Goal: Task Accomplishment & Management: Manage account settings

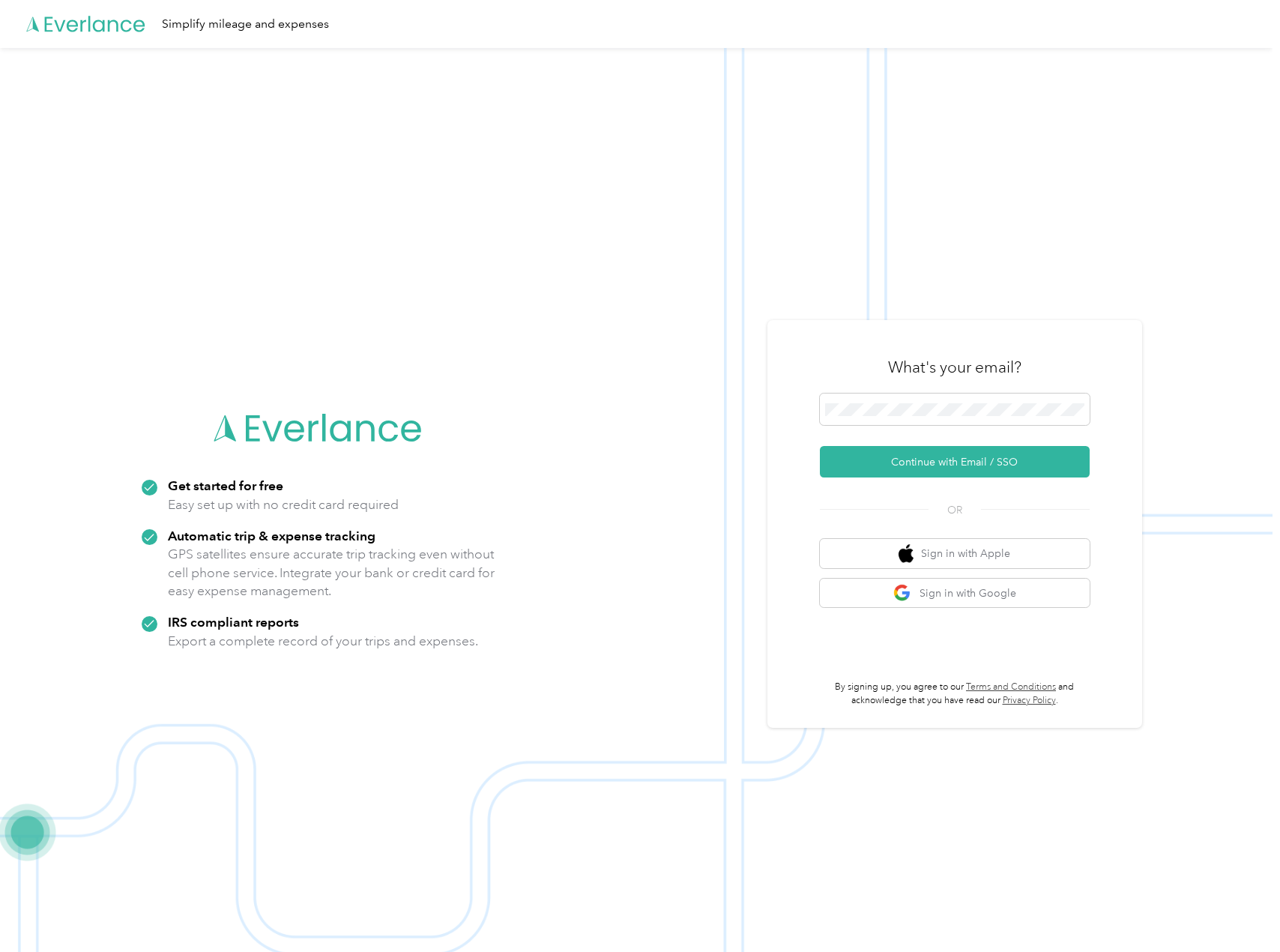
click at [247, 375] on div "Get started for free Easy set up with no credit card required Automatic trip & …" at bounding box center [318, 524] width 375 height 299
click at [953, 605] on button "Sign in with Google" at bounding box center [955, 593] width 270 height 29
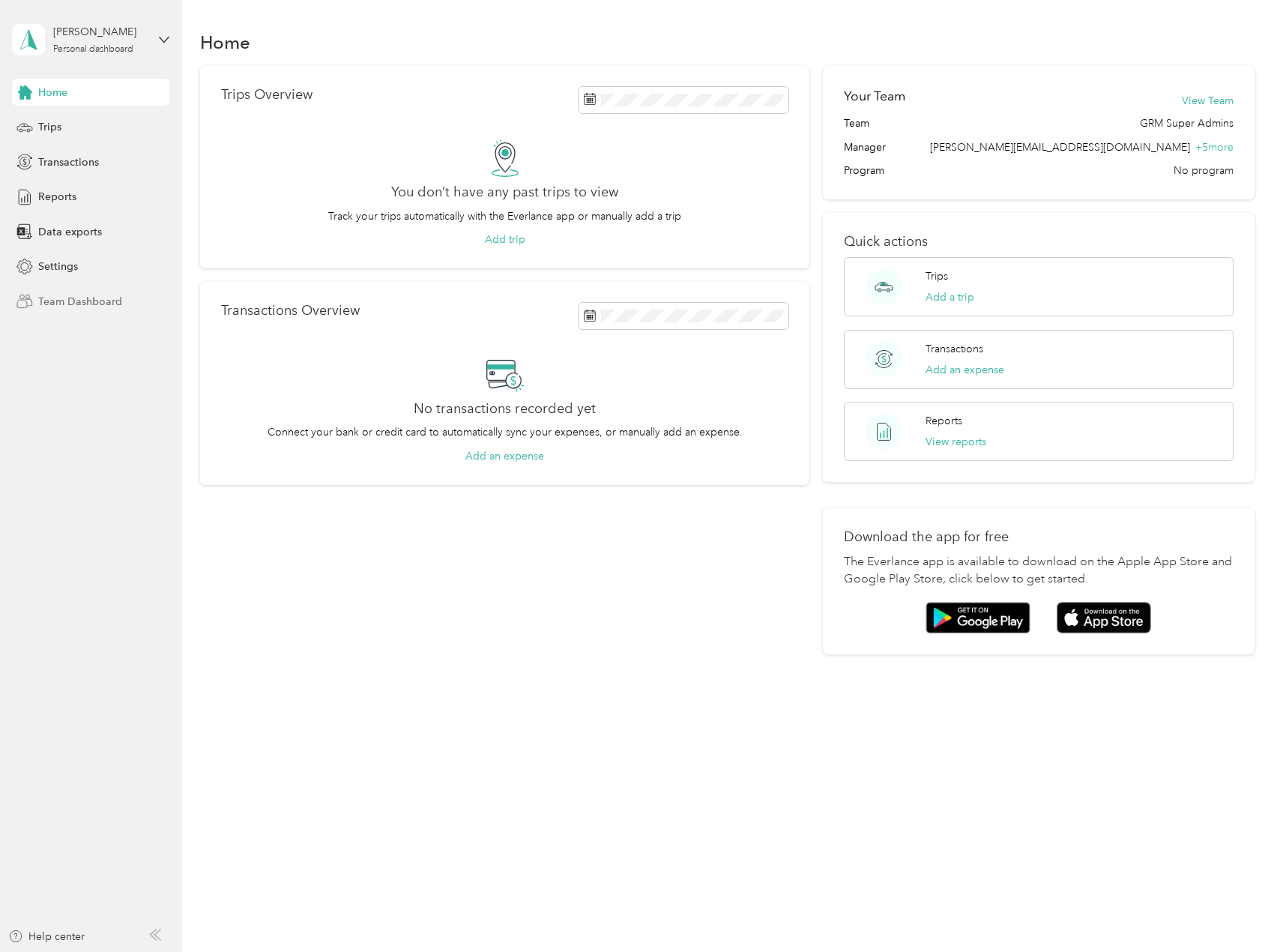
click at [139, 296] on div "Team Dashboard" at bounding box center [90, 302] width 158 height 27
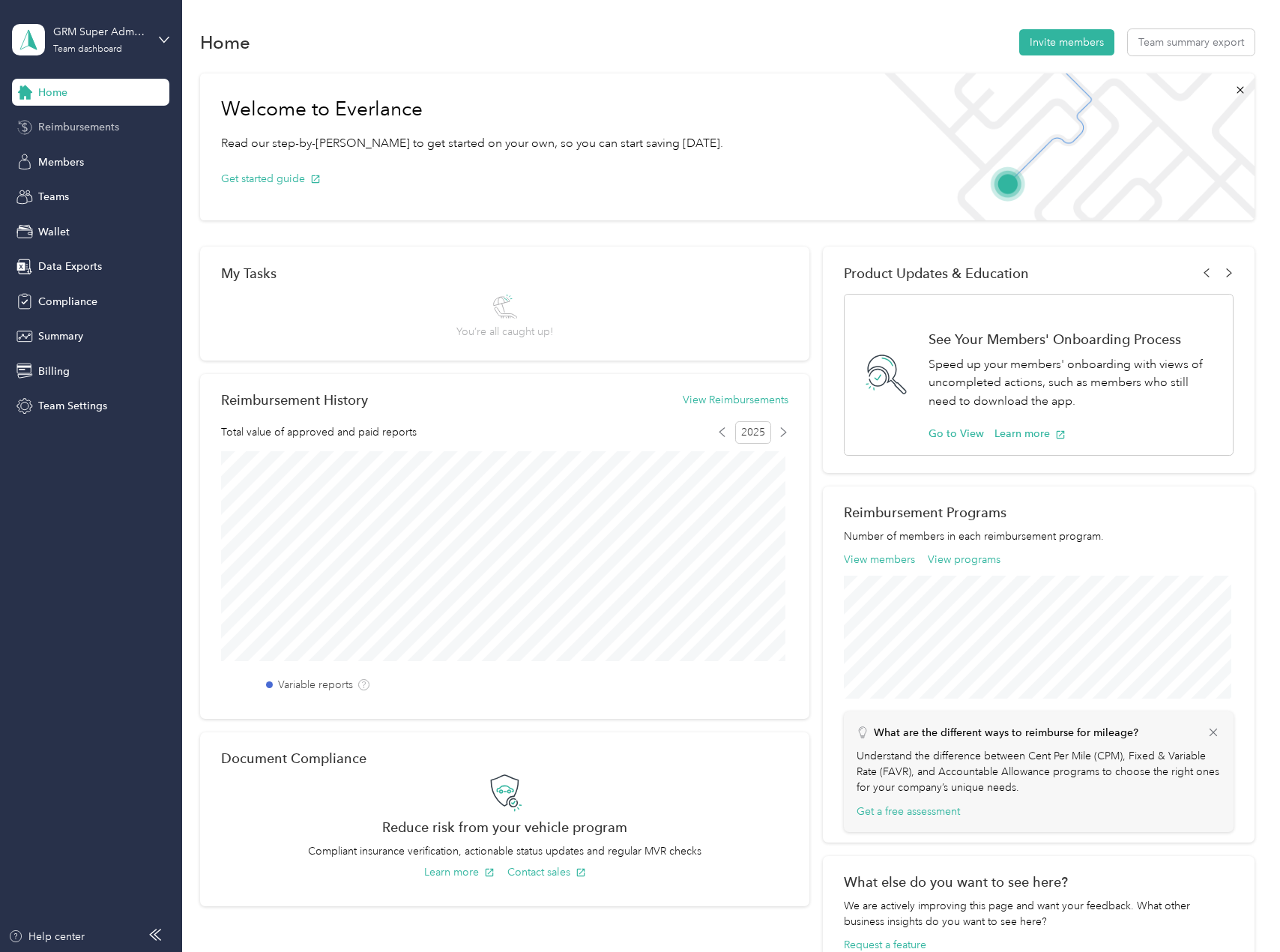
click at [75, 129] on span "Reimbursements" at bounding box center [78, 127] width 81 height 16
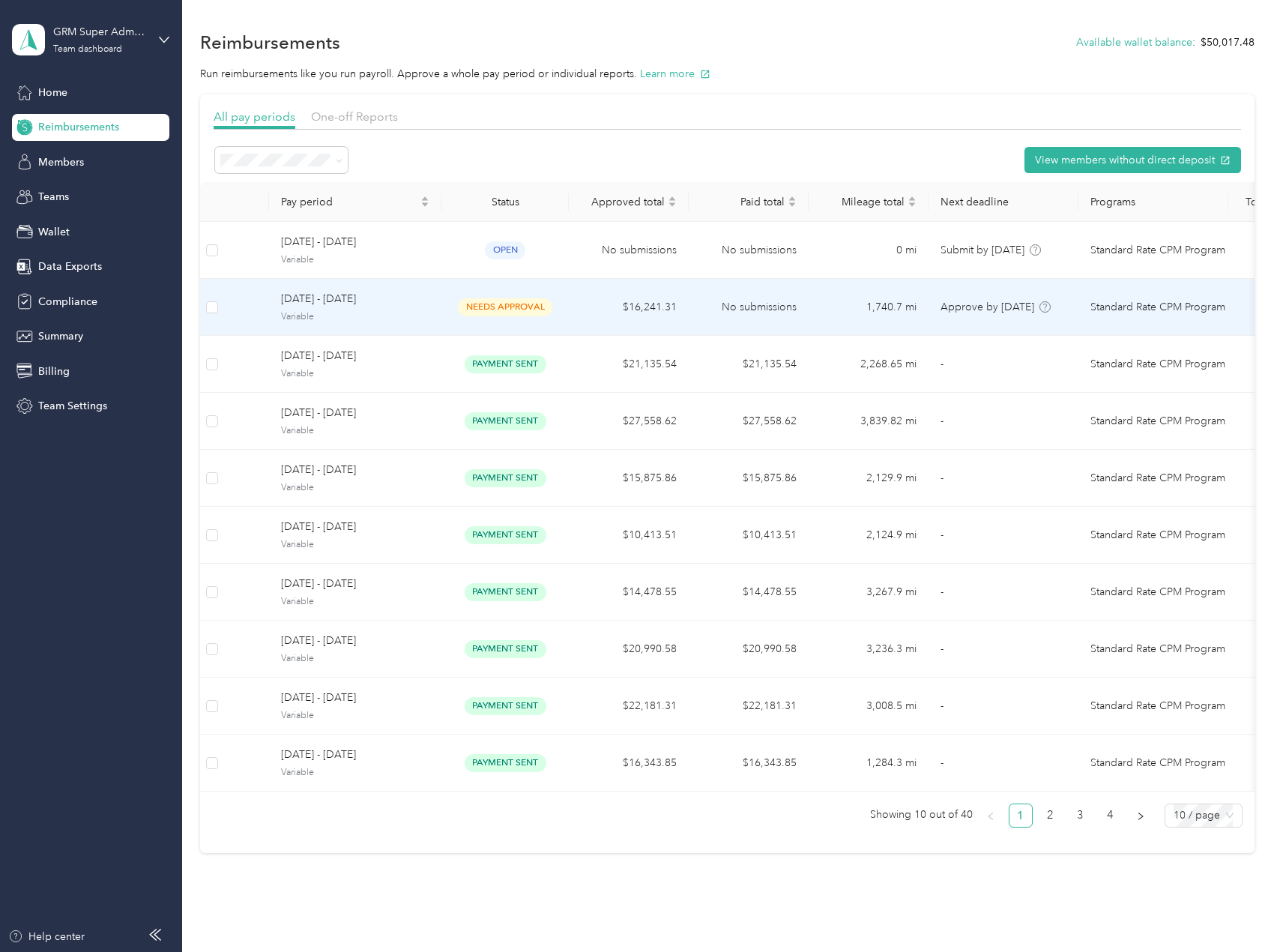
click at [419, 314] on span "Variable" at bounding box center [355, 317] width 149 height 14
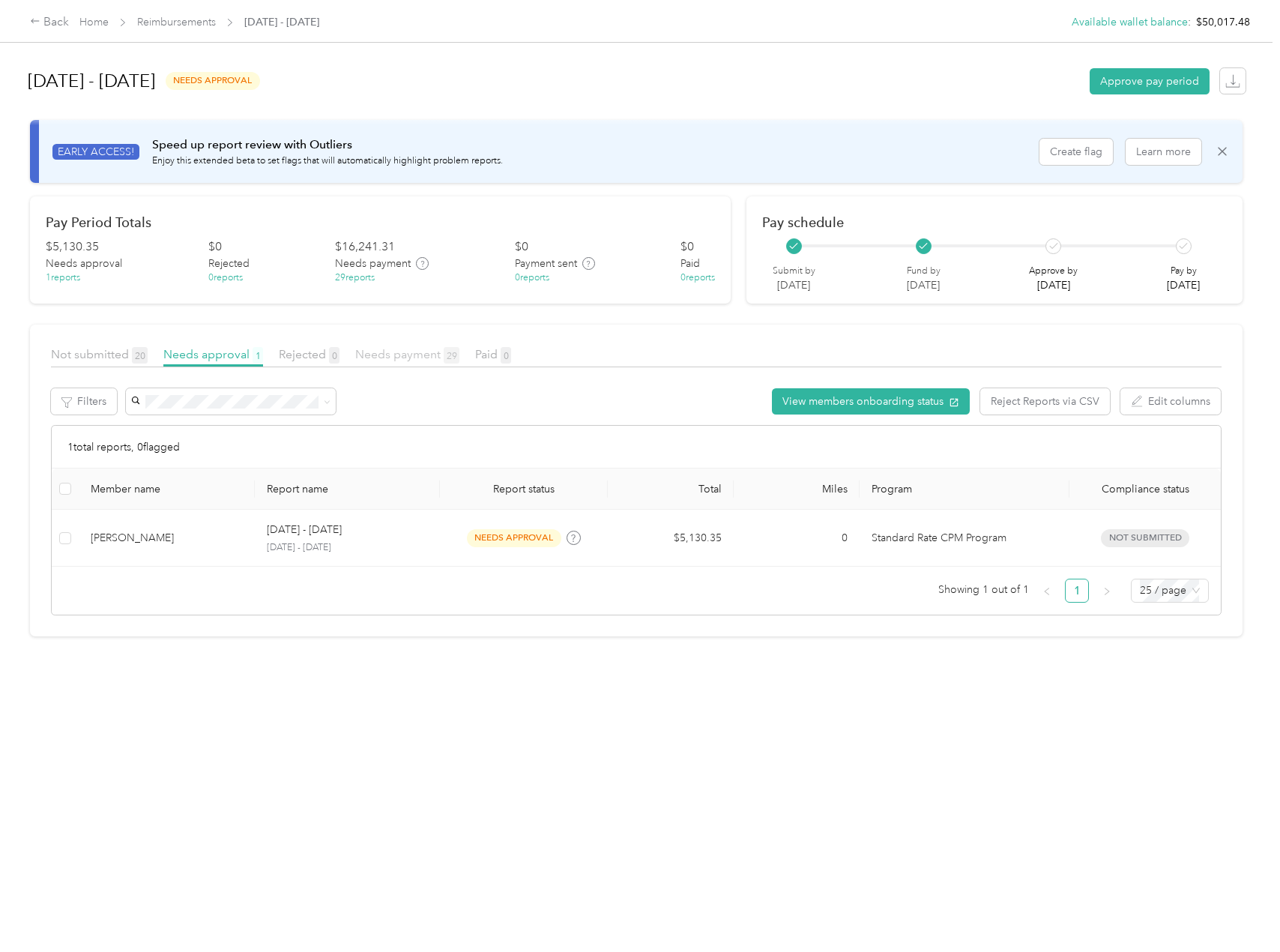
click at [398, 349] on span "Needs payment 29" at bounding box center [407, 354] width 104 height 14
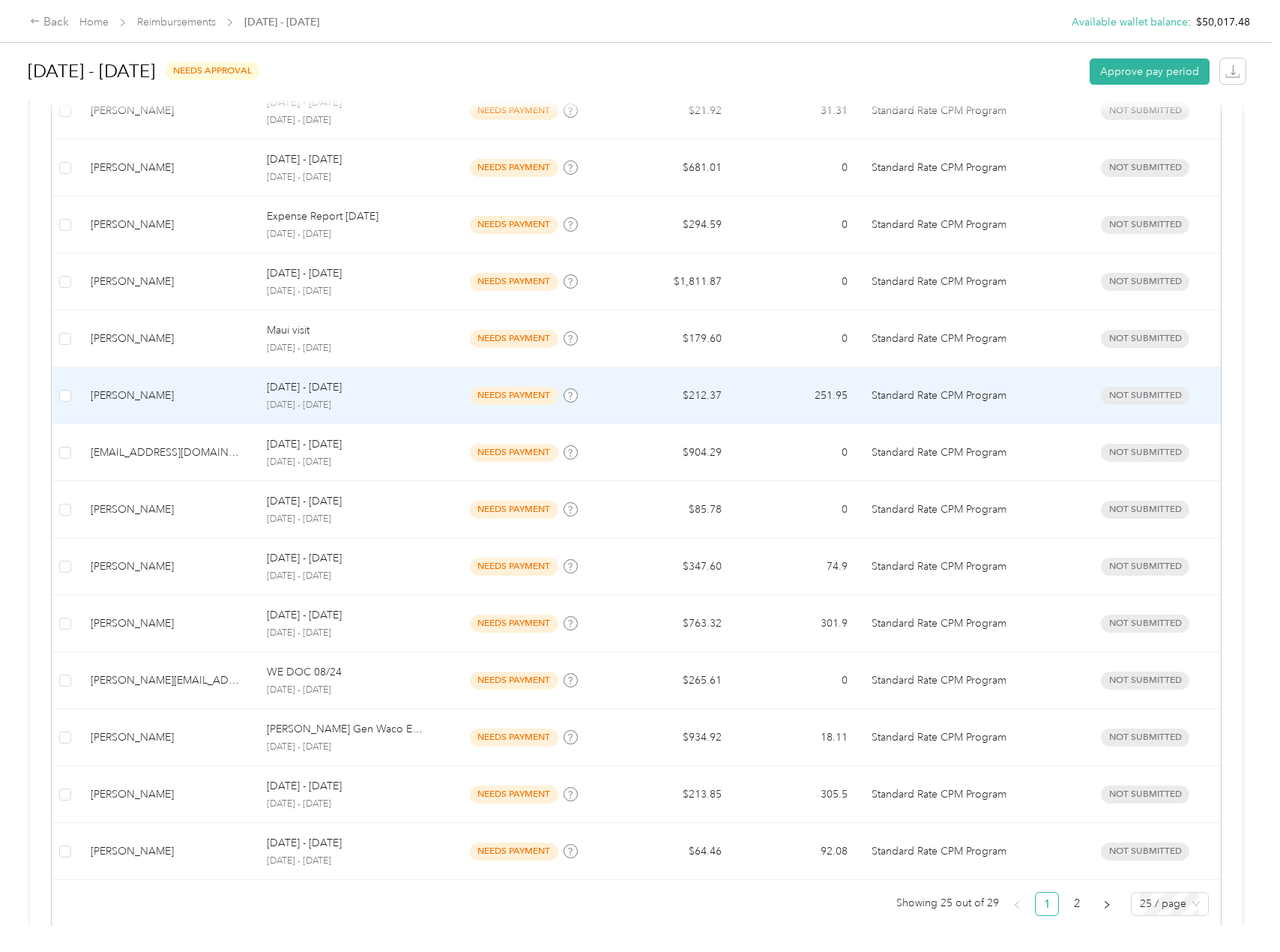
scroll to position [1089, 0]
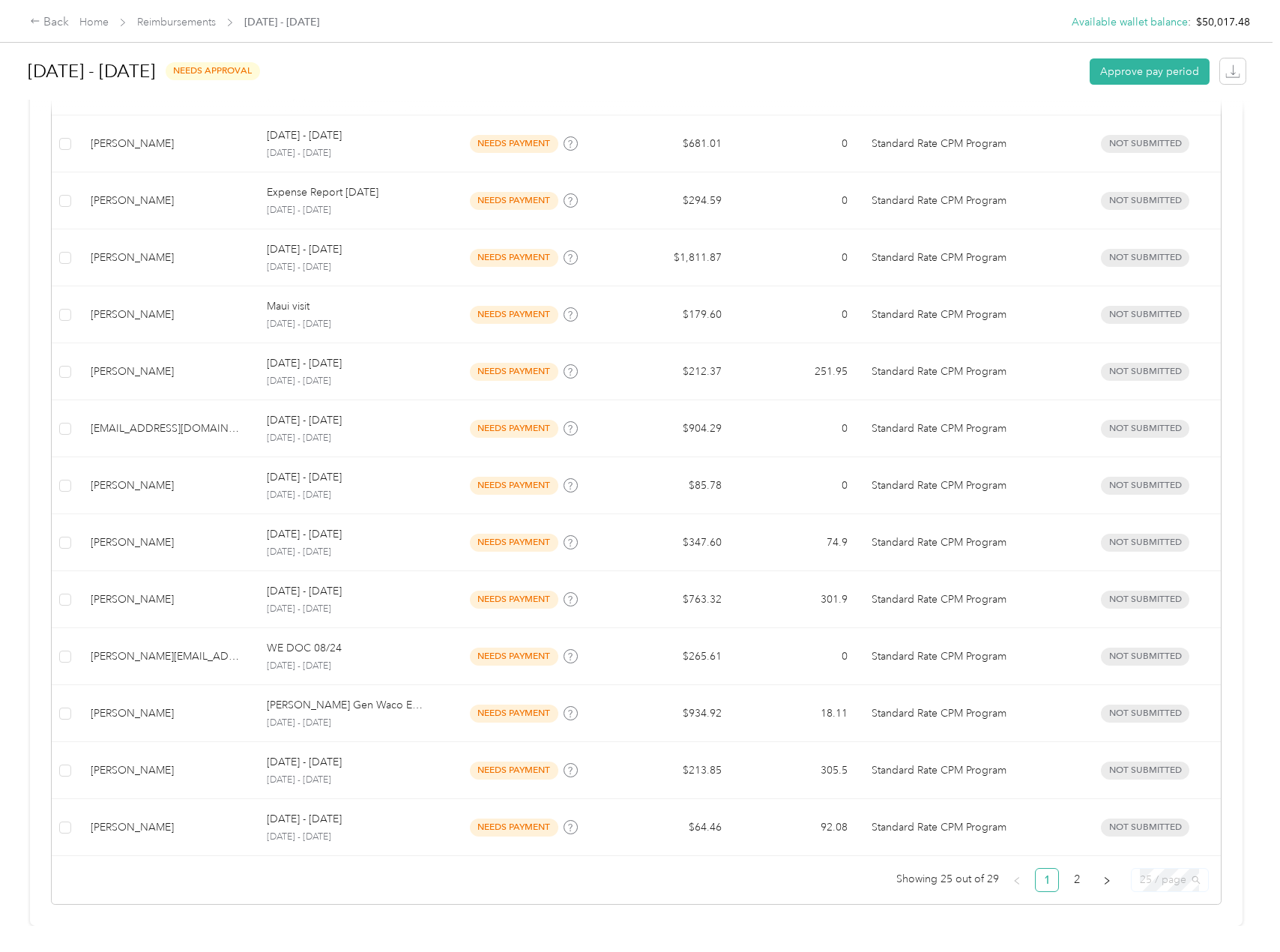
click at [1167, 871] on span "25 / page" at bounding box center [1170, 880] width 60 height 23
click at [1170, 842] on div "100 / page" at bounding box center [1169, 850] width 54 height 17
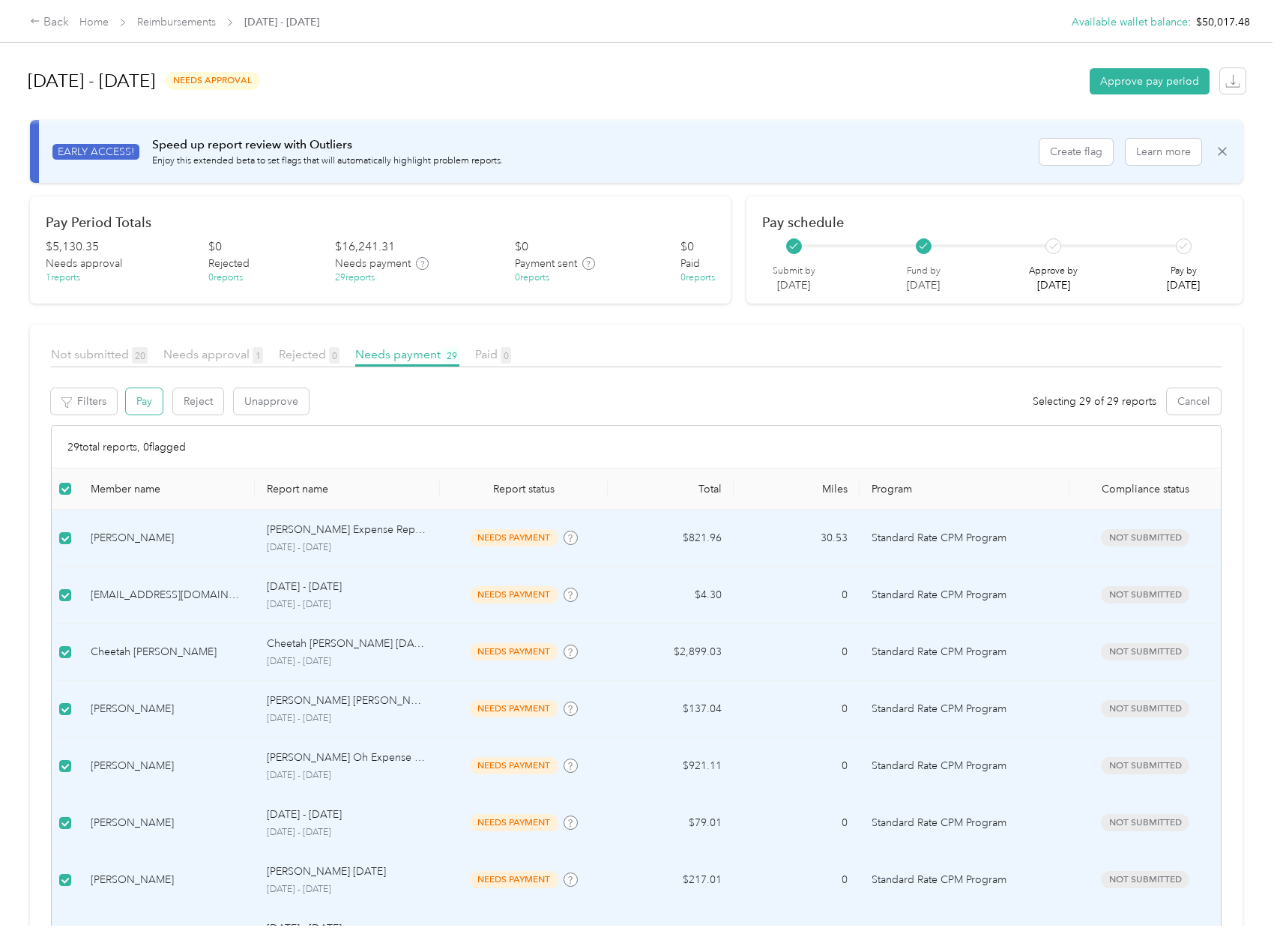
click at [147, 408] on button "Pay" at bounding box center [144, 401] width 37 height 26
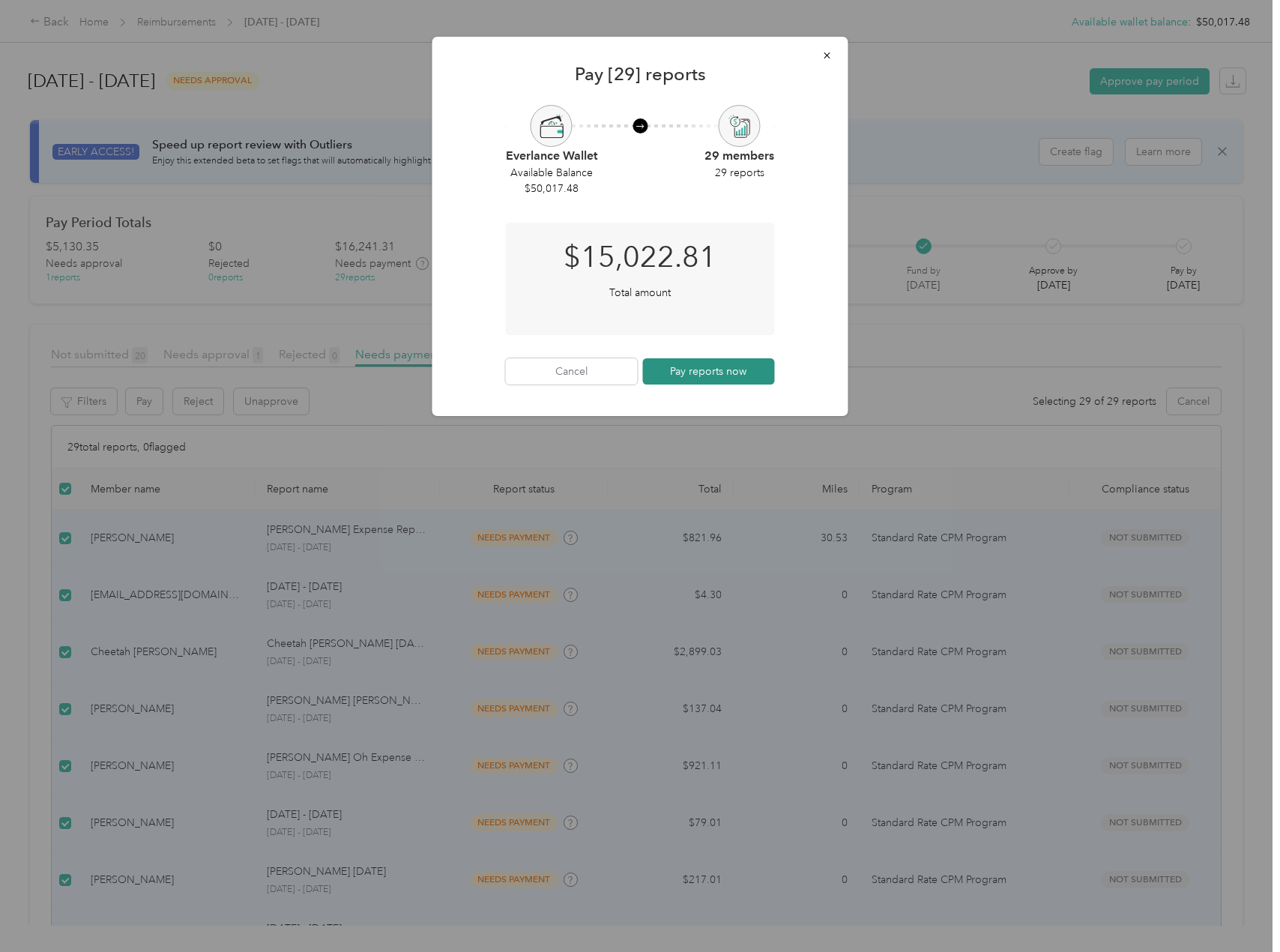
click at [726, 373] on button "Pay reports now" at bounding box center [709, 371] width 132 height 26
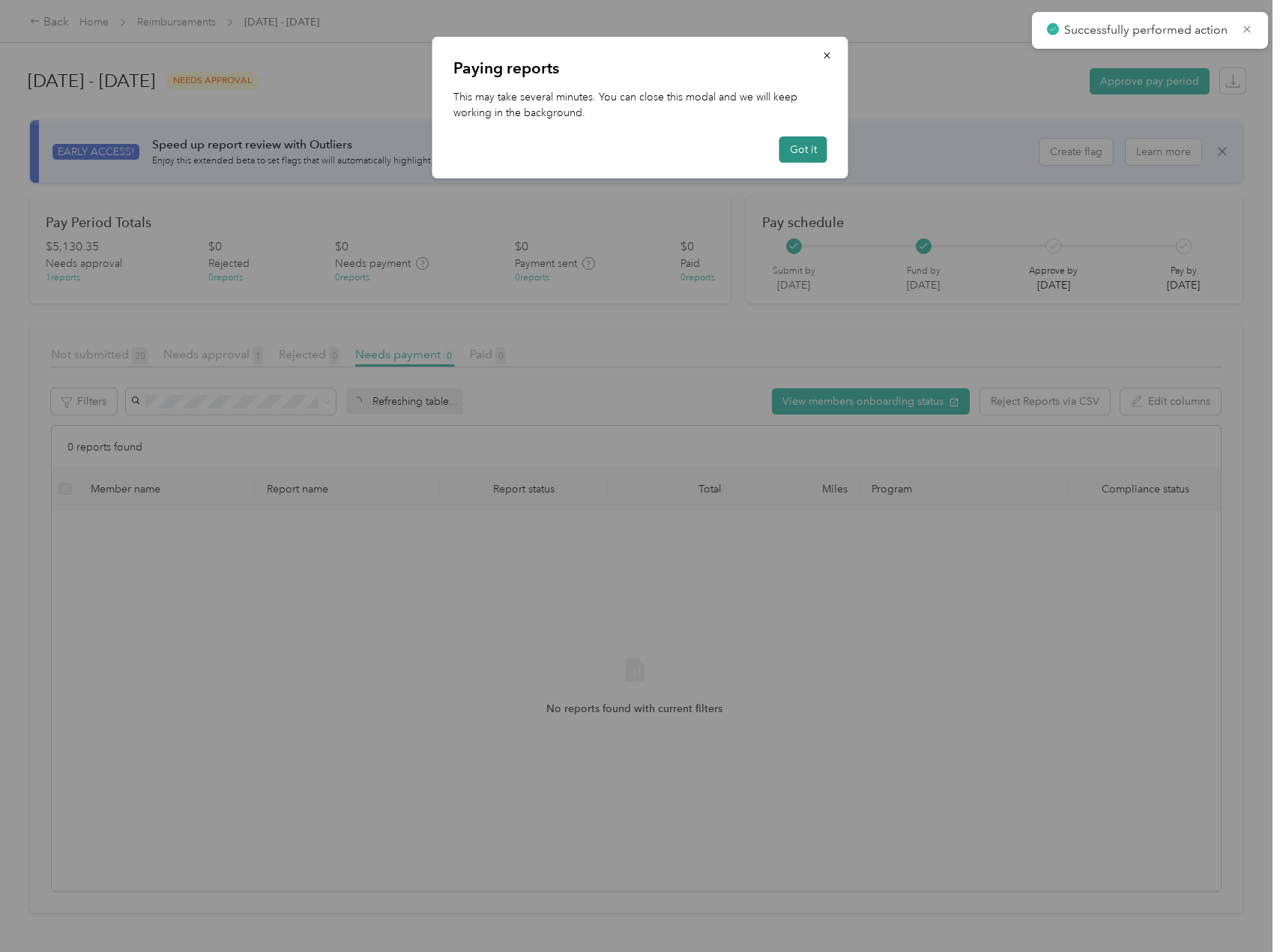
click at [787, 139] on button "Got it" at bounding box center [804, 149] width 48 height 26
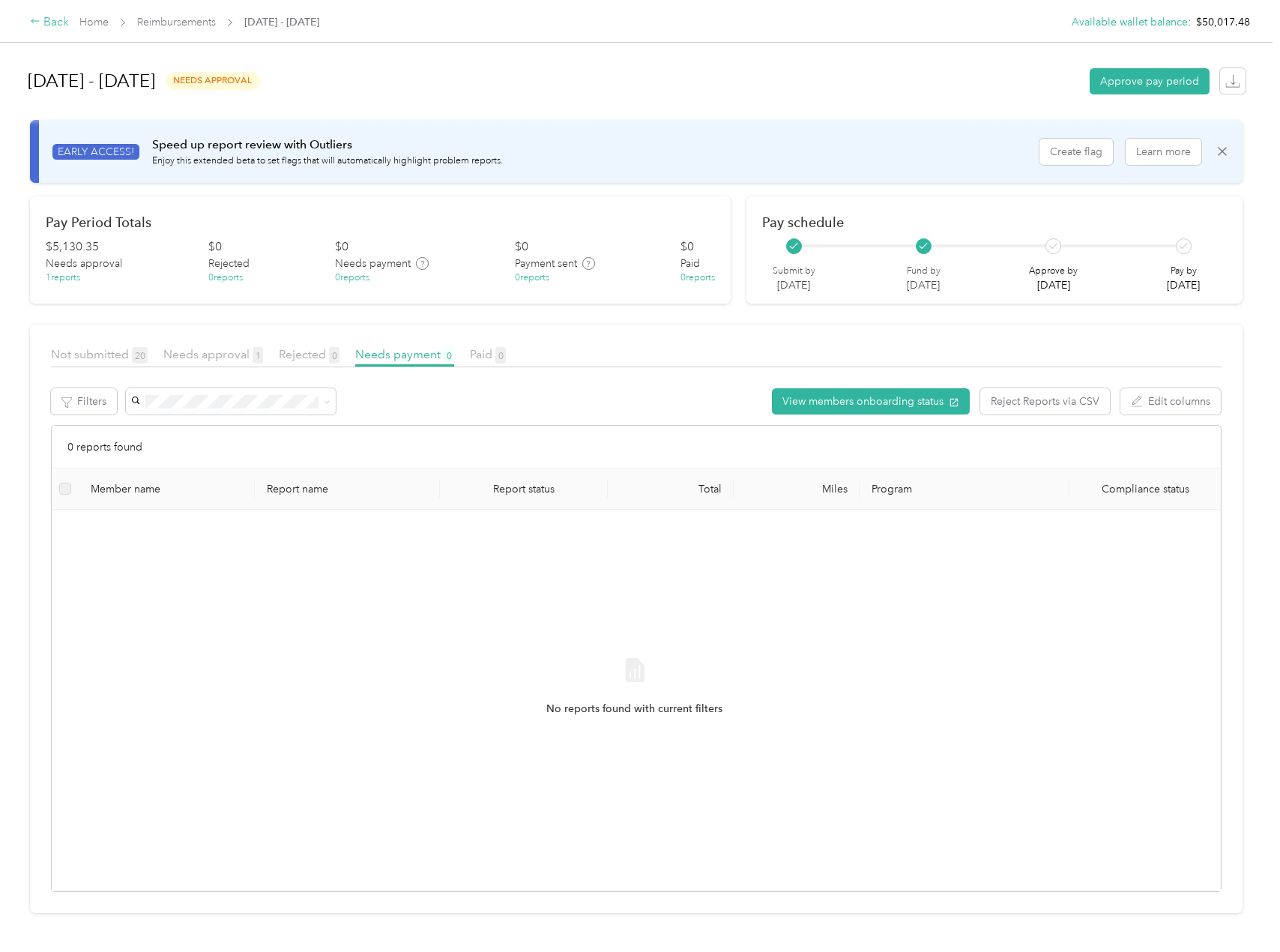
click at [65, 21] on div "Back" at bounding box center [50, 23] width 39 height 18
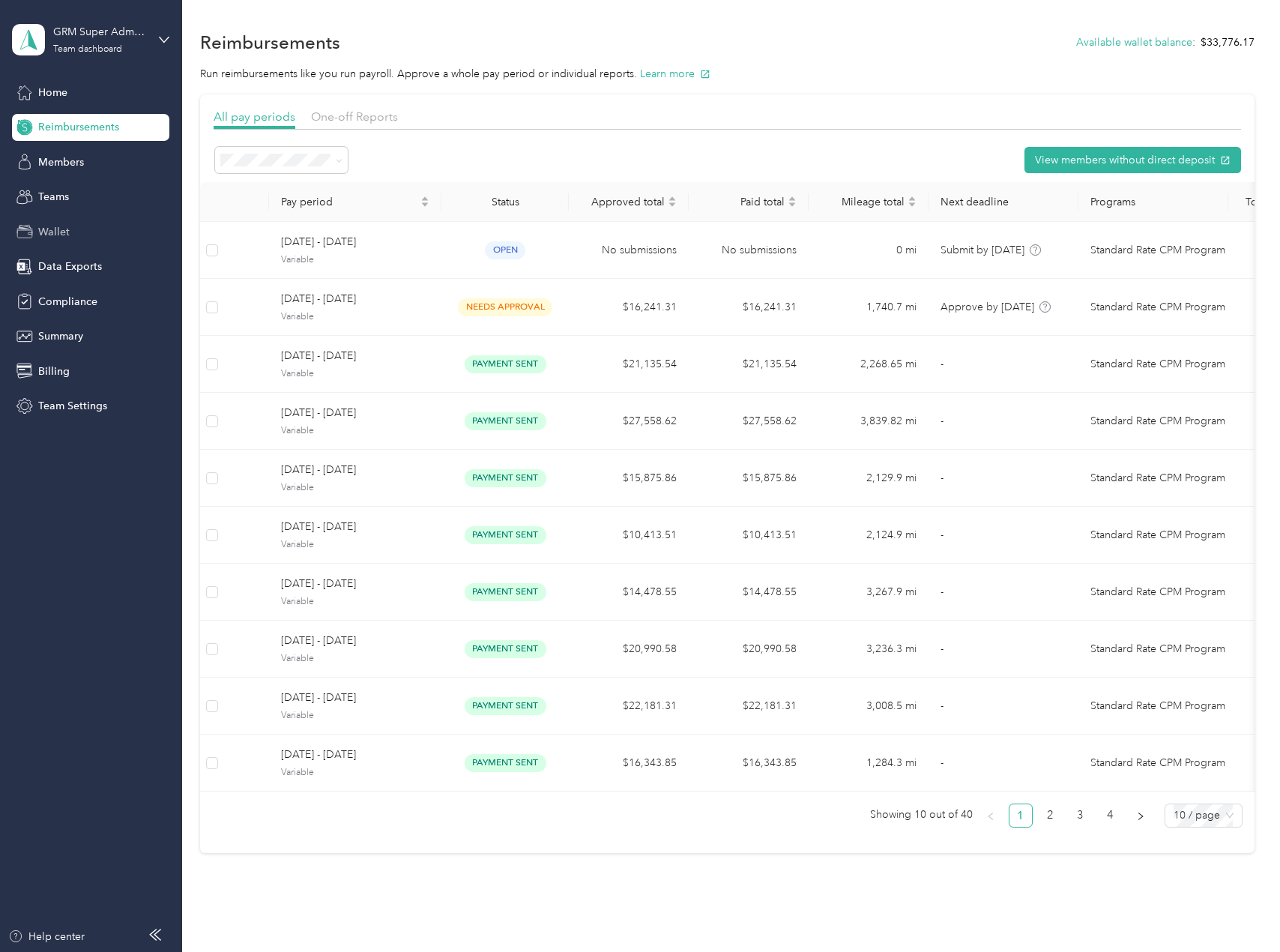
click at [67, 235] on span "Wallet" at bounding box center [54, 231] width 32 height 16
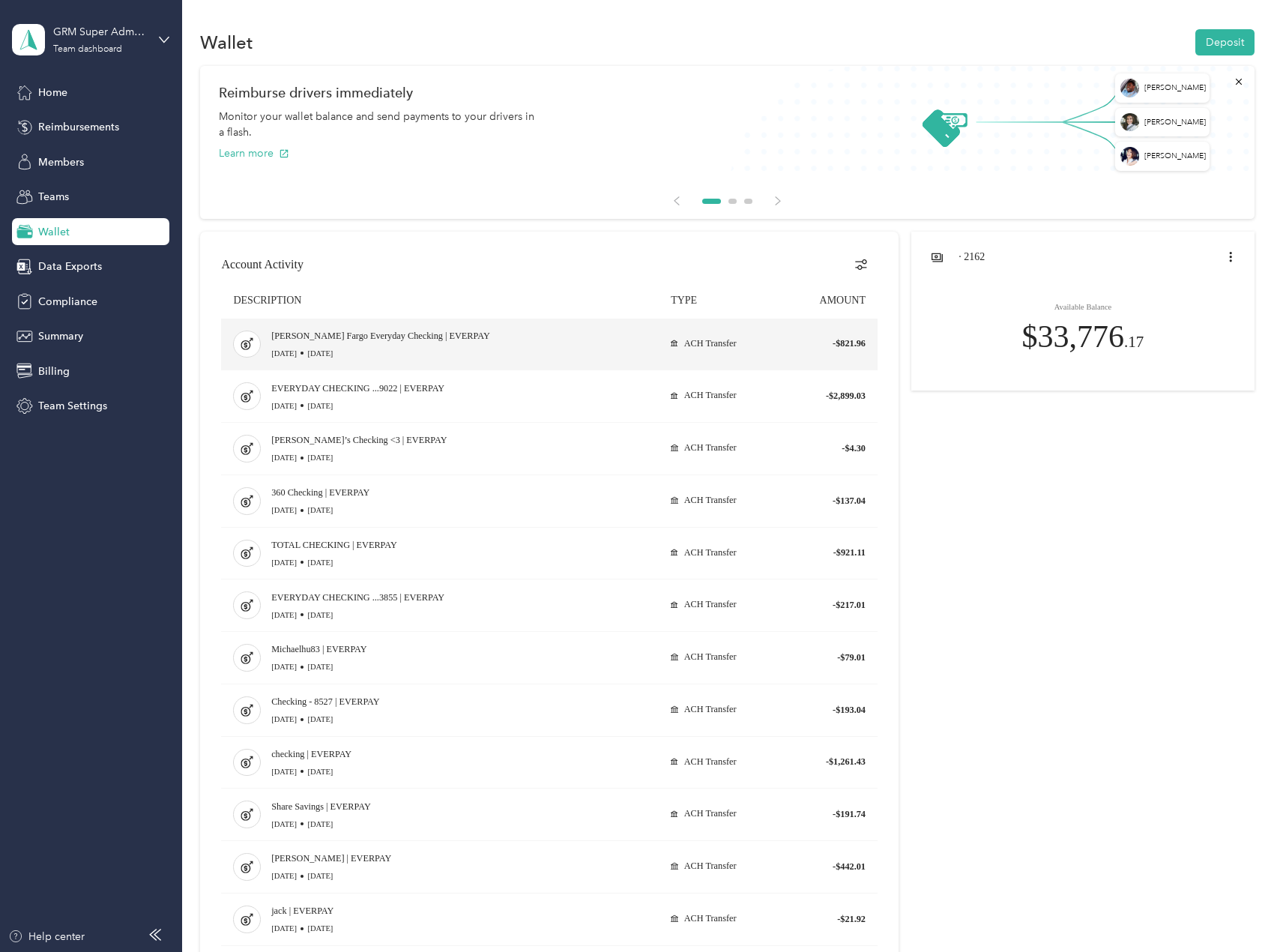
drag, startPoint x: 874, startPoint y: 724, endPoint x: 271, endPoint y: 332, distance: 719.2
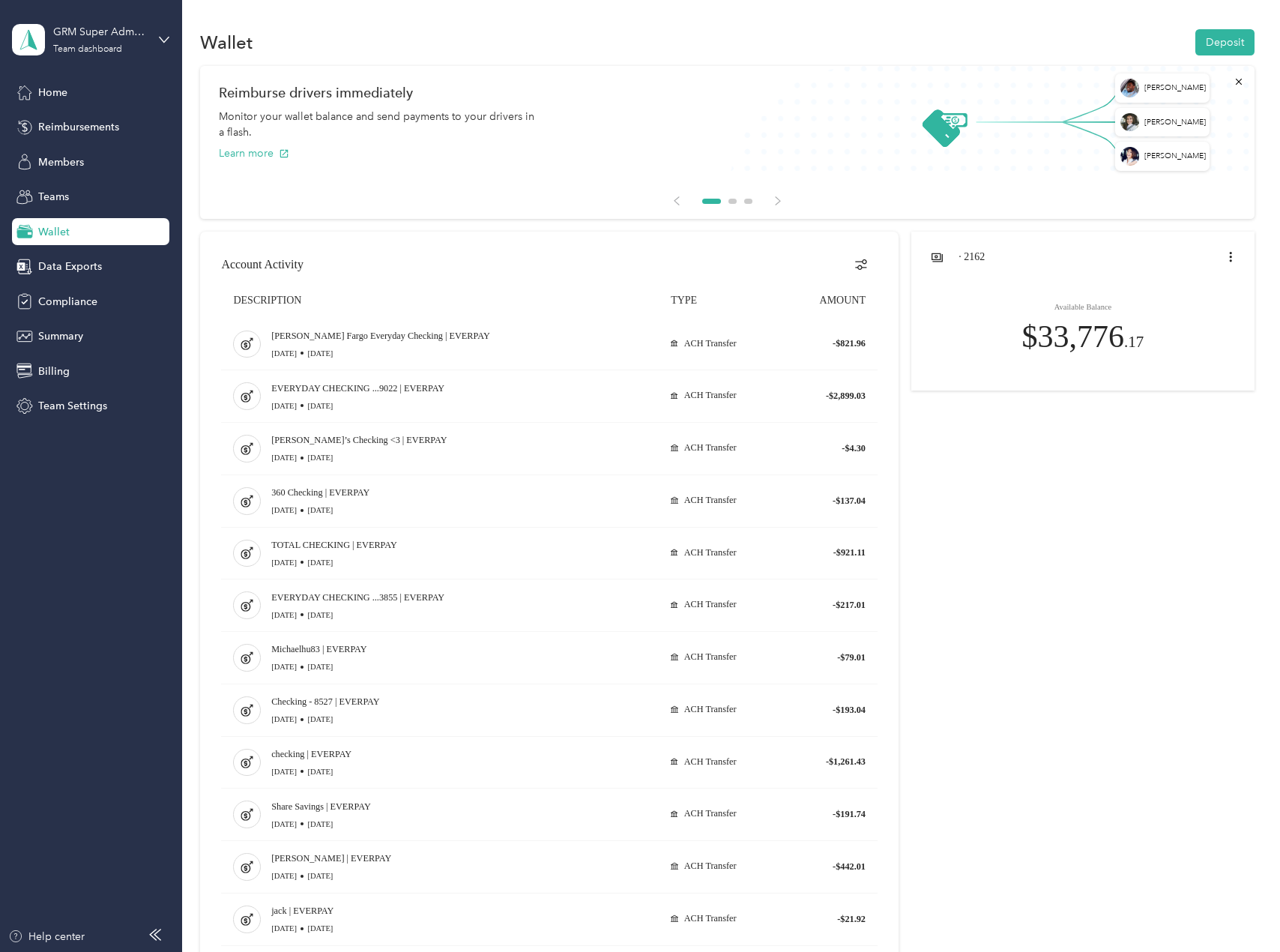
click at [89, 234] on div "Wallet" at bounding box center [90, 231] width 158 height 27
click at [67, 111] on div "Home Reimbursements Members Teams Wallet Data Exports Compliance Summary Billin…" at bounding box center [90, 249] width 158 height 341
click at [83, 120] on span "Reimbursements" at bounding box center [78, 127] width 81 height 16
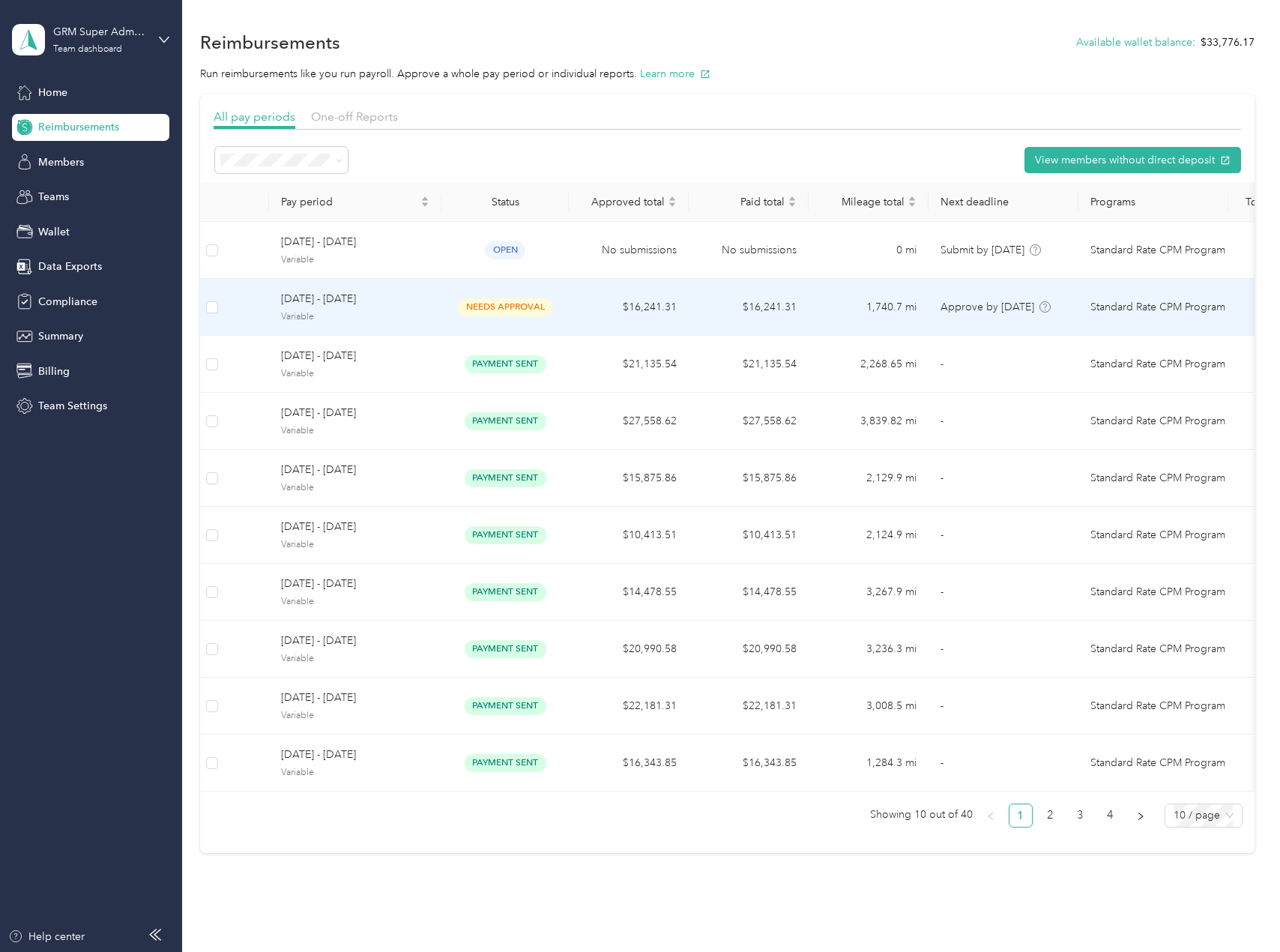
click at [565, 319] on td "needs approval" at bounding box center [505, 308] width 127 height 57
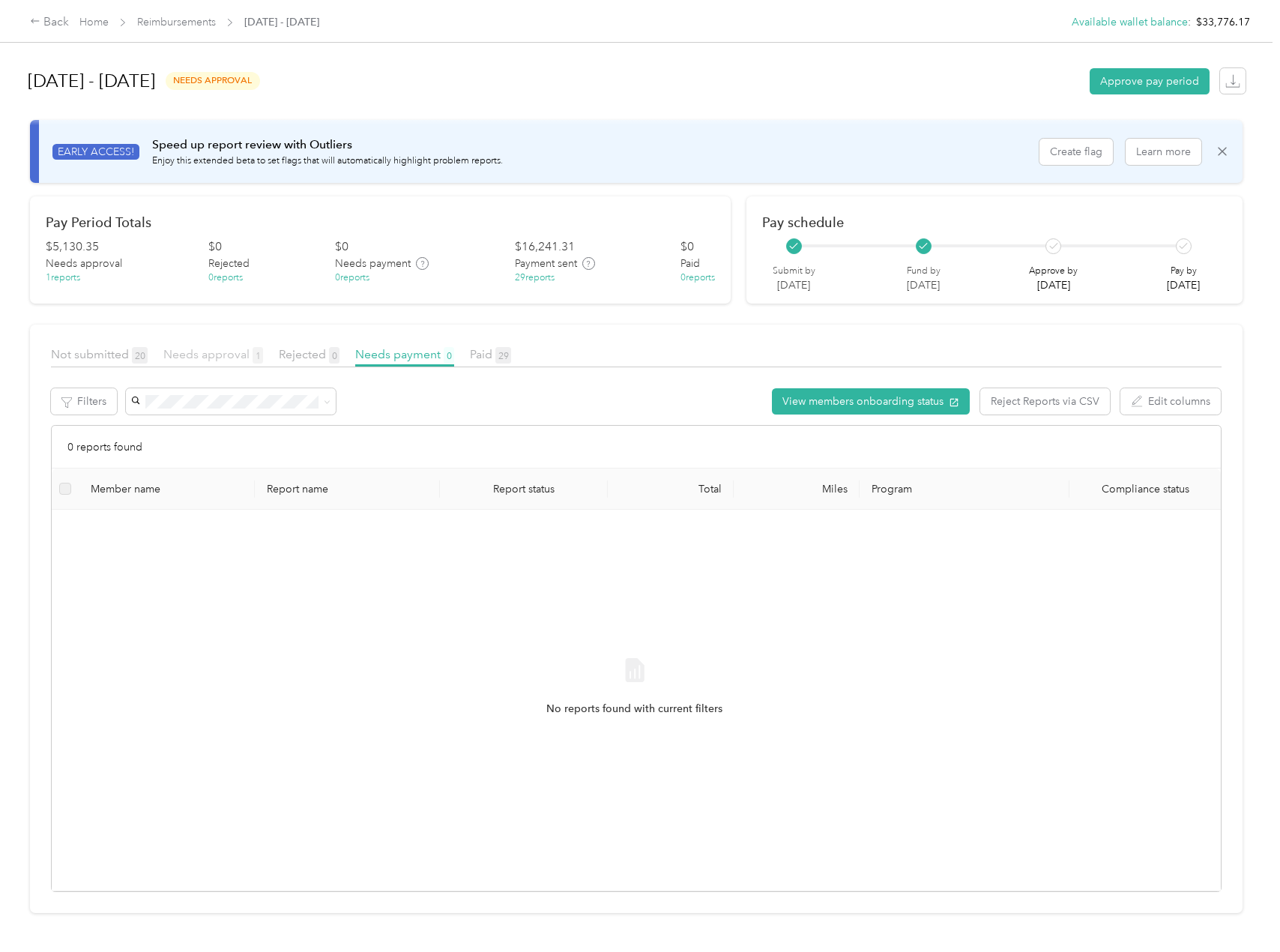
click at [220, 348] on span "Needs approval 1" at bounding box center [213, 354] width 100 height 14
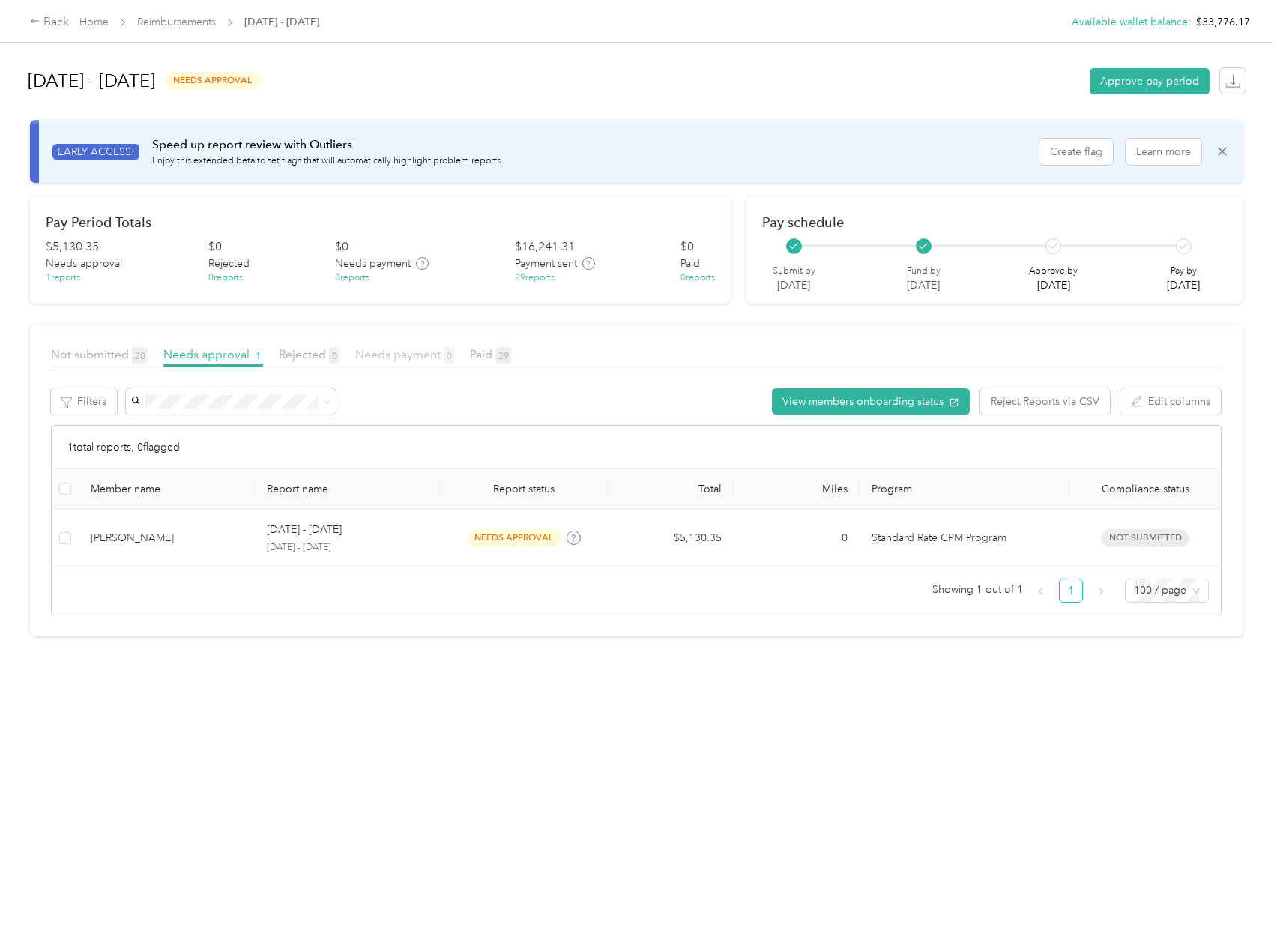
click at [411, 358] on span "Needs payment 0" at bounding box center [404, 354] width 99 height 14
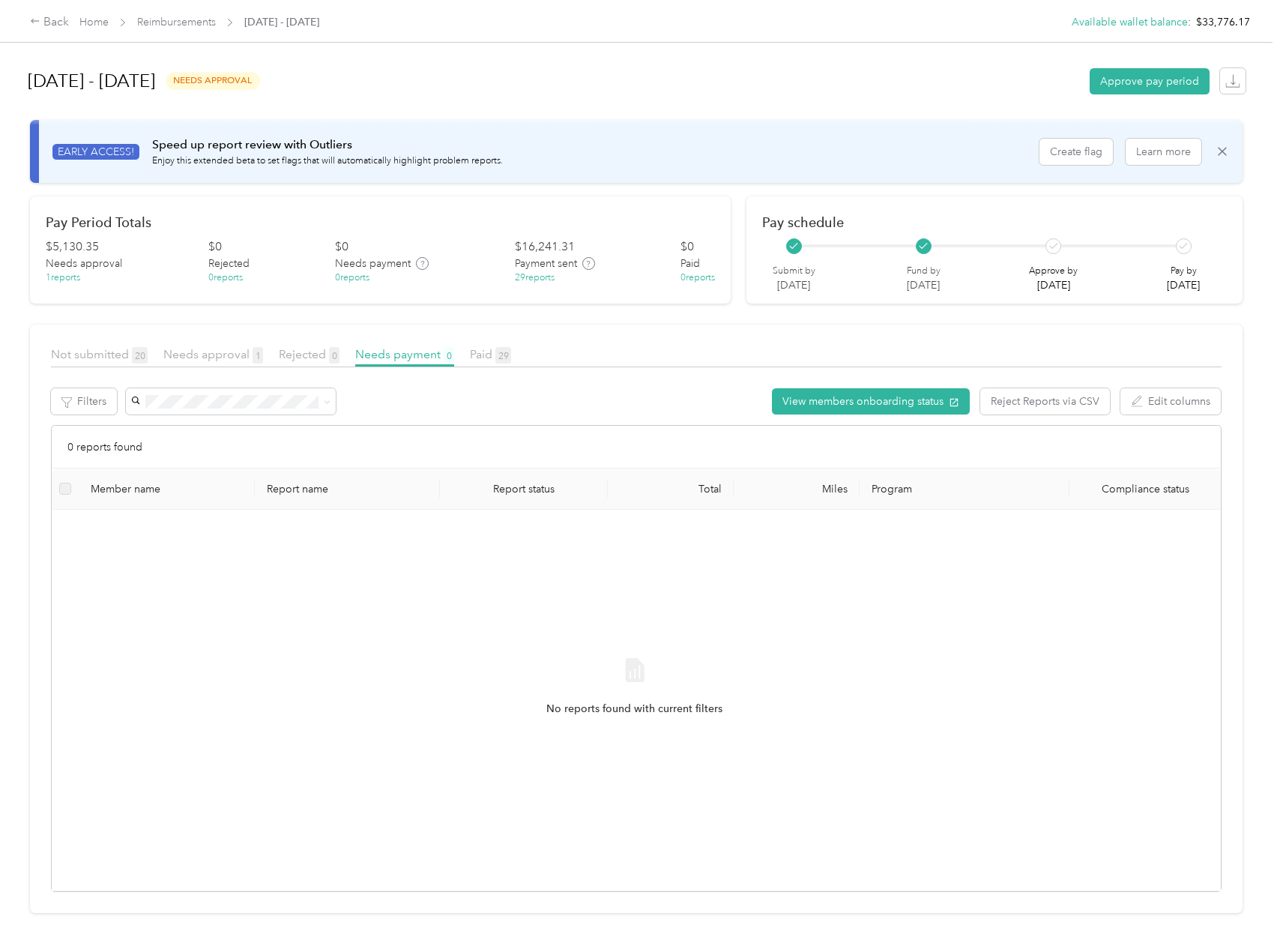
click at [210, 365] on div "Not submitted 20 Needs approval 1 Rejected 0 Needs payment 0 Paid 29" at bounding box center [636, 356] width 1171 height 22
click at [201, 360] on span "Needs approval 1" at bounding box center [213, 354] width 100 height 14
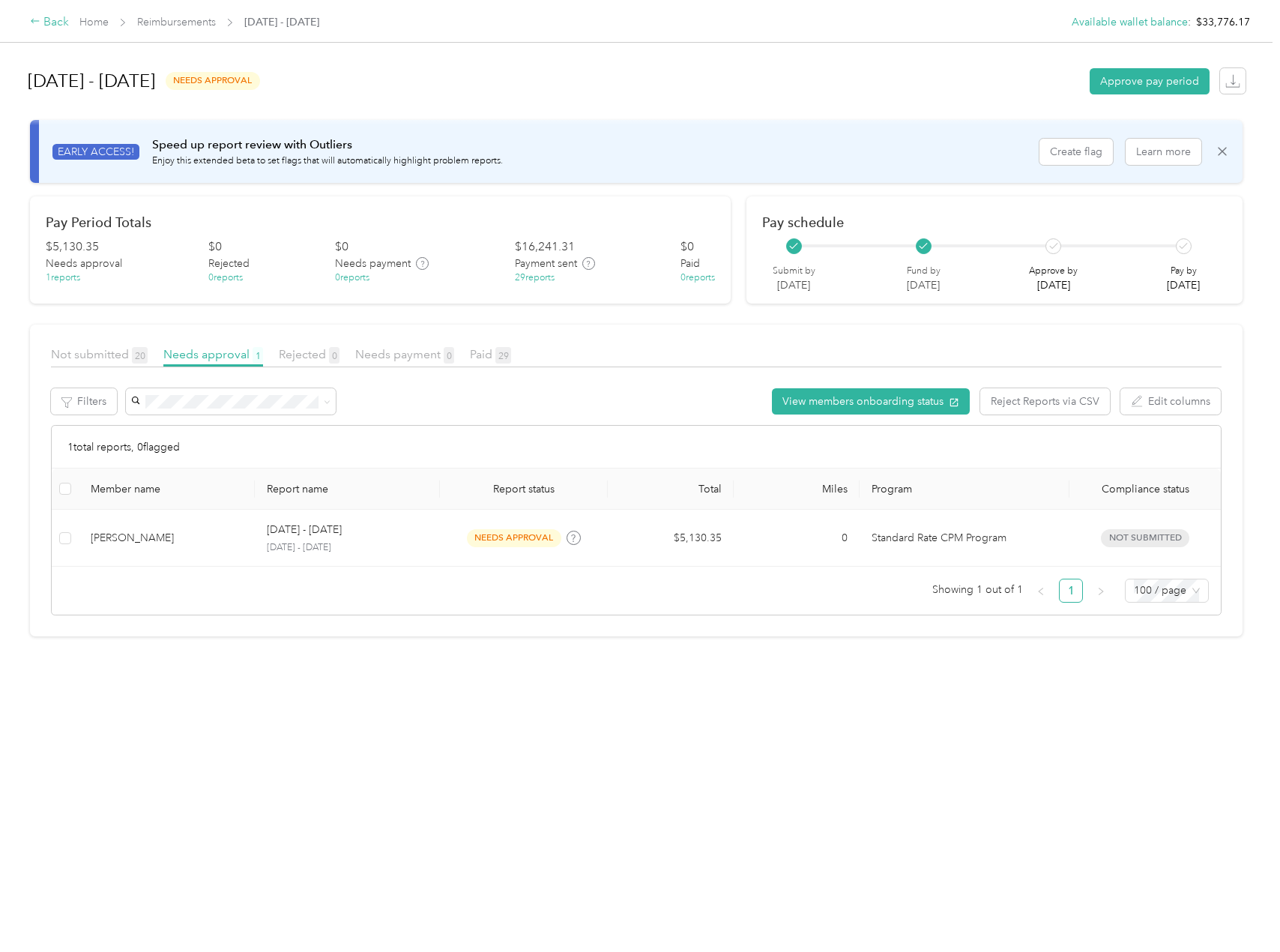
click at [43, 31] on div "Back" at bounding box center [50, 23] width 39 height 18
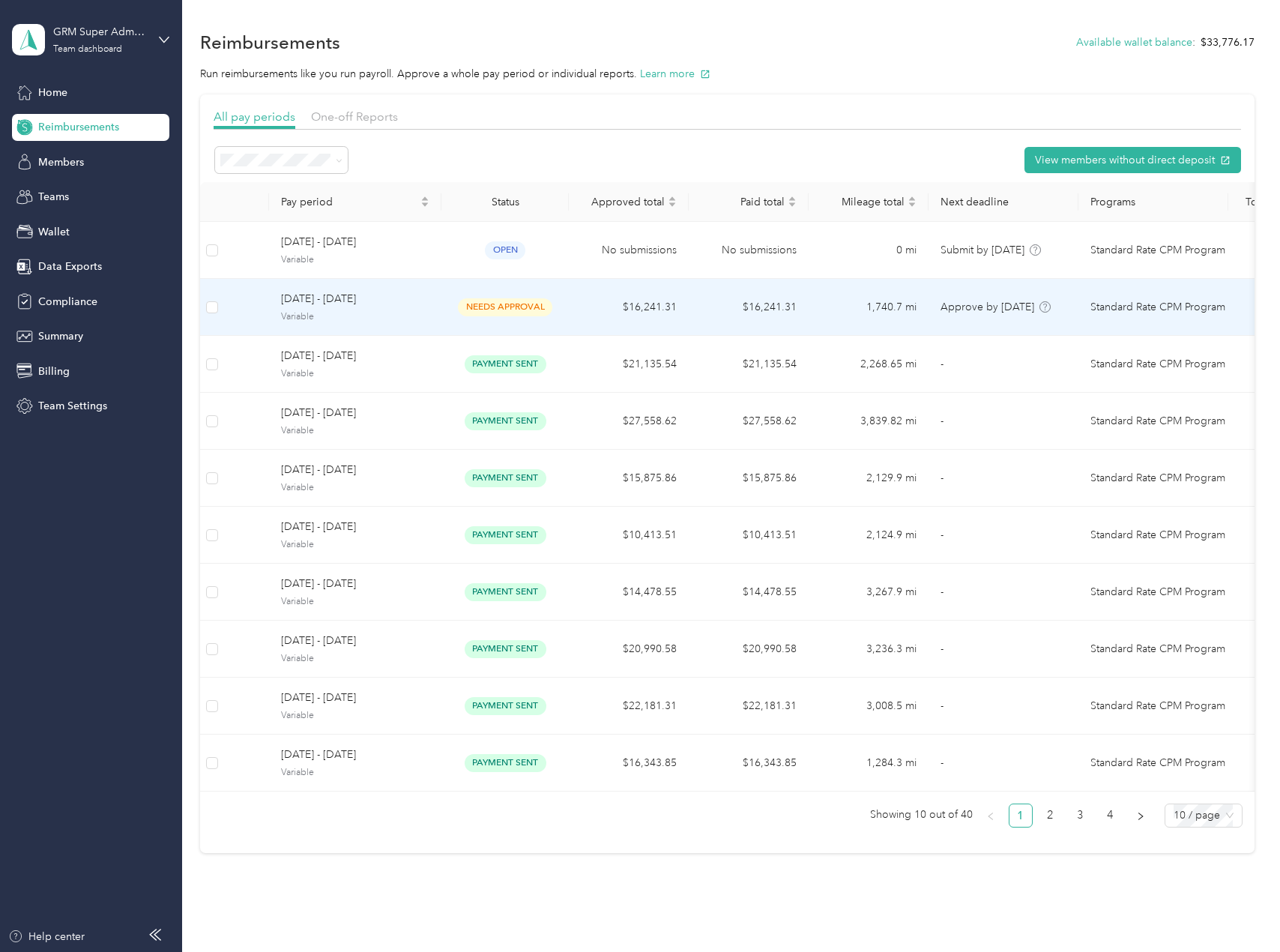
click at [498, 302] on span "needs approval" at bounding box center [505, 307] width 94 height 17
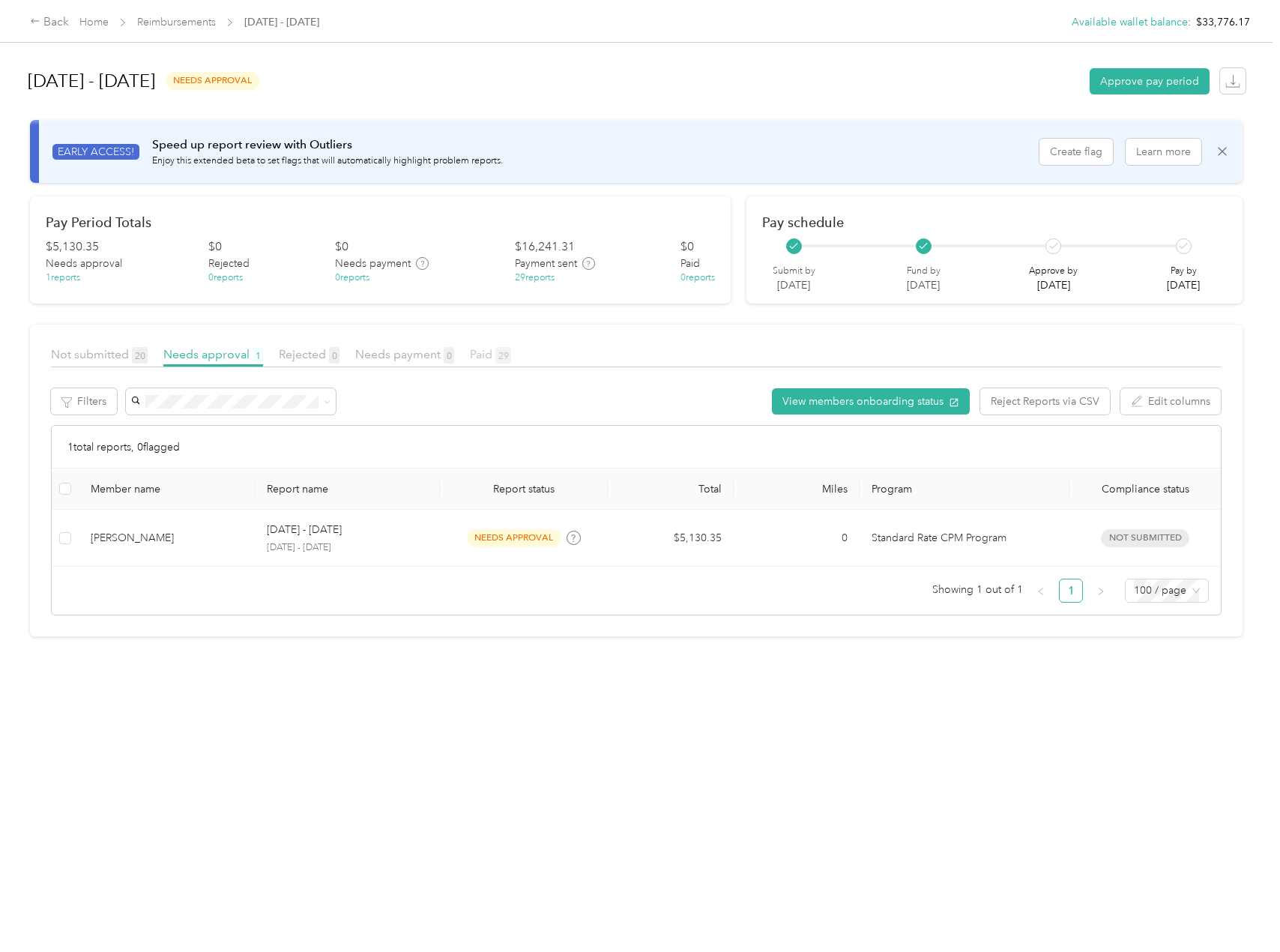
click at [497, 359] on span "29" at bounding box center [503, 355] width 16 height 17
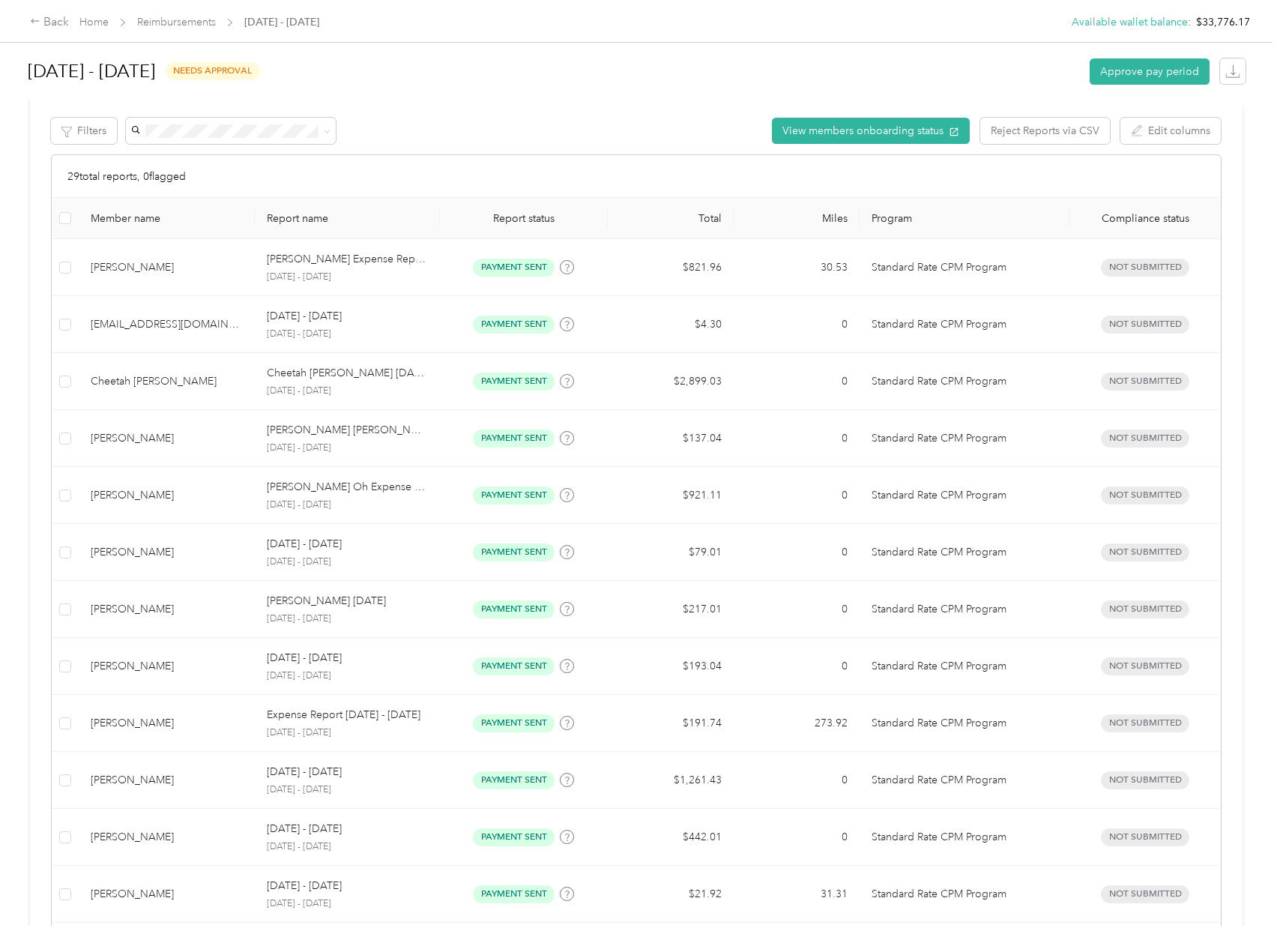
scroll to position [269, 0]
click at [51, 24] on div "Back" at bounding box center [50, 23] width 39 height 18
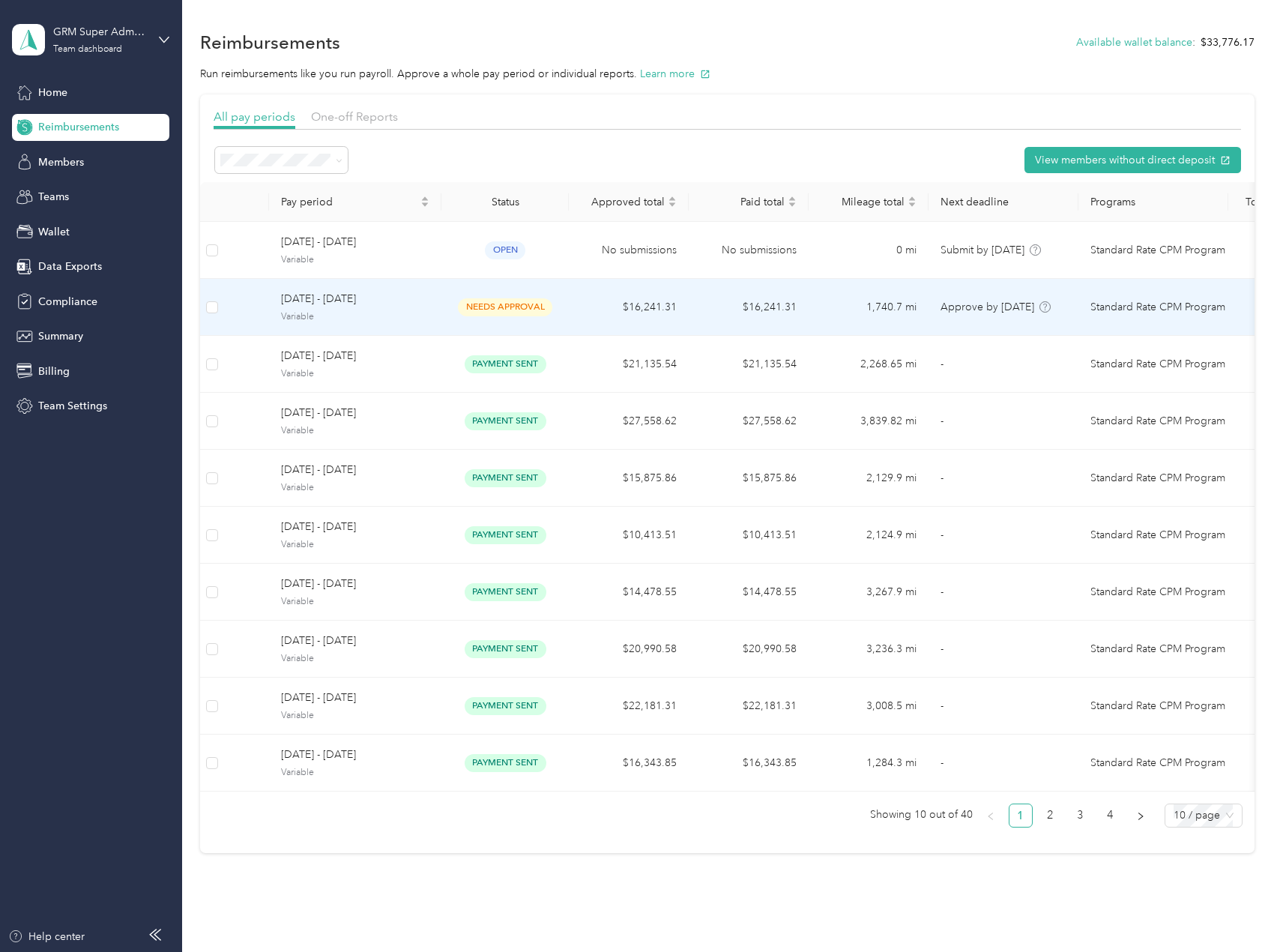
click at [402, 302] on span "[DATE] - [DATE]" at bounding box center [355, 299] width 149 height 17
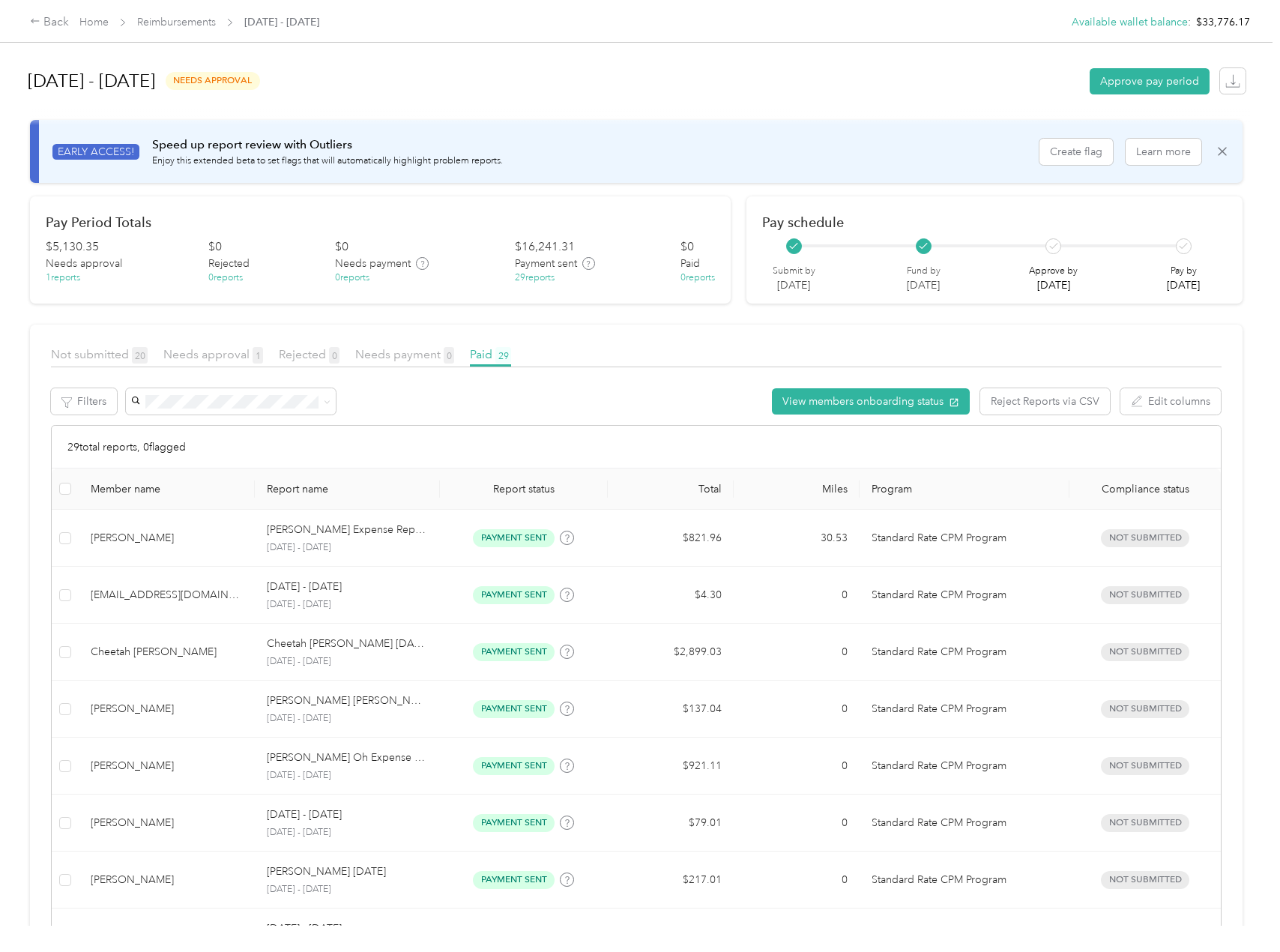
click at [211, 347] on span "Needs approval 1" at bounding box center [213, 354] width 100 height 14
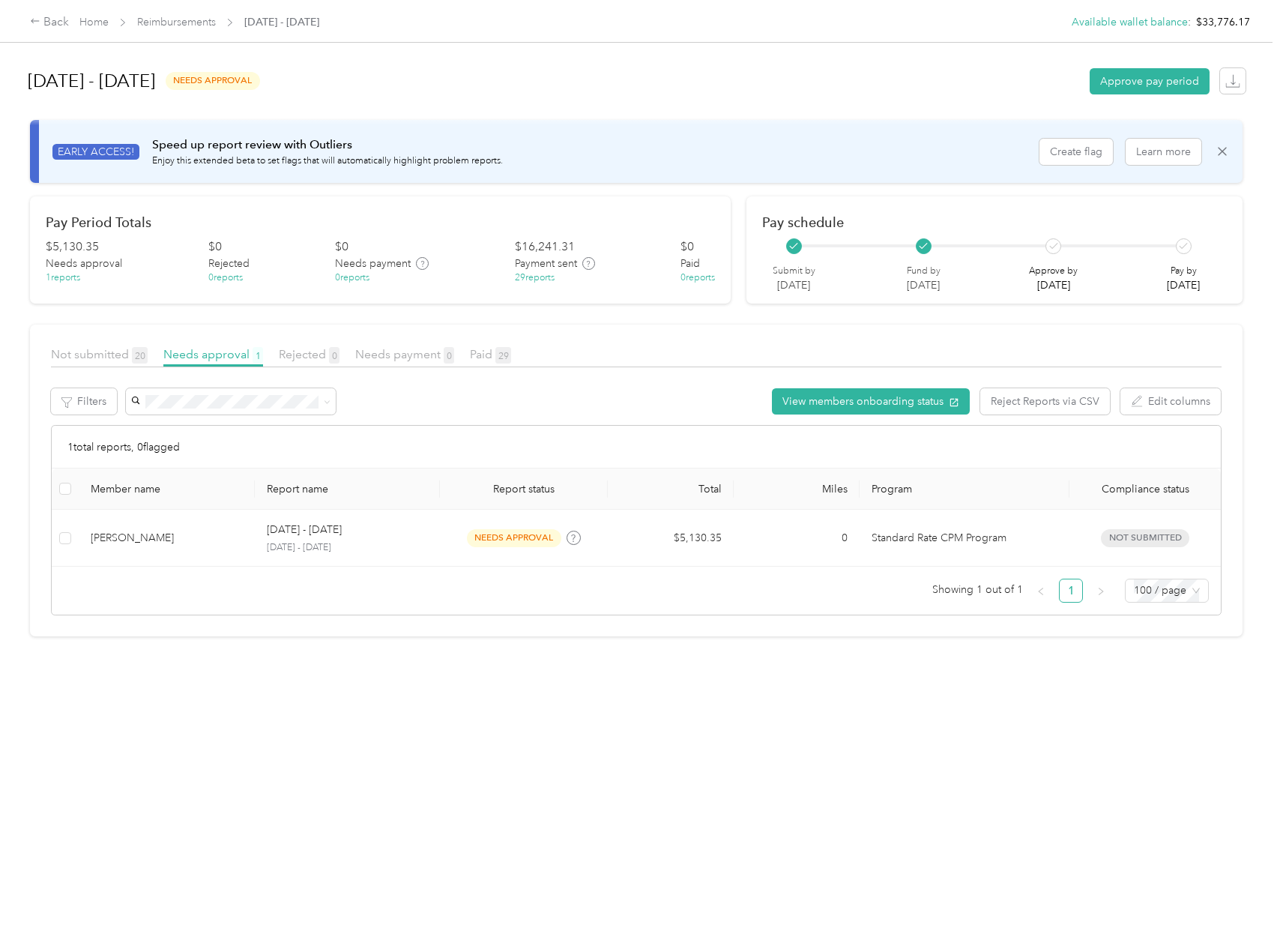
click at [371, 837] on div "[DATE] - [DATE] needs approval Approve pay period EARLY ACCESS! Speed up report…" at bounding box center [636, 463] width 1273 height 926
click at [522, 726] on div "[DATE] - [DATE] needs approval Approve pay period EARLY ACCESS! Speed up report…" at bounding box center [636, 463] width 1273 height 926
drag, startPoint x: 631, startPoint y: 739, endPoint x: 553, endPoint y: 626, distance: 137.3
click at [630, 739] on div "[DATE] - [DATE] needs approval Approve pay period EARLY ACCESS! Speed up report…" at bounding box center [636, 463] width 1273 height 926
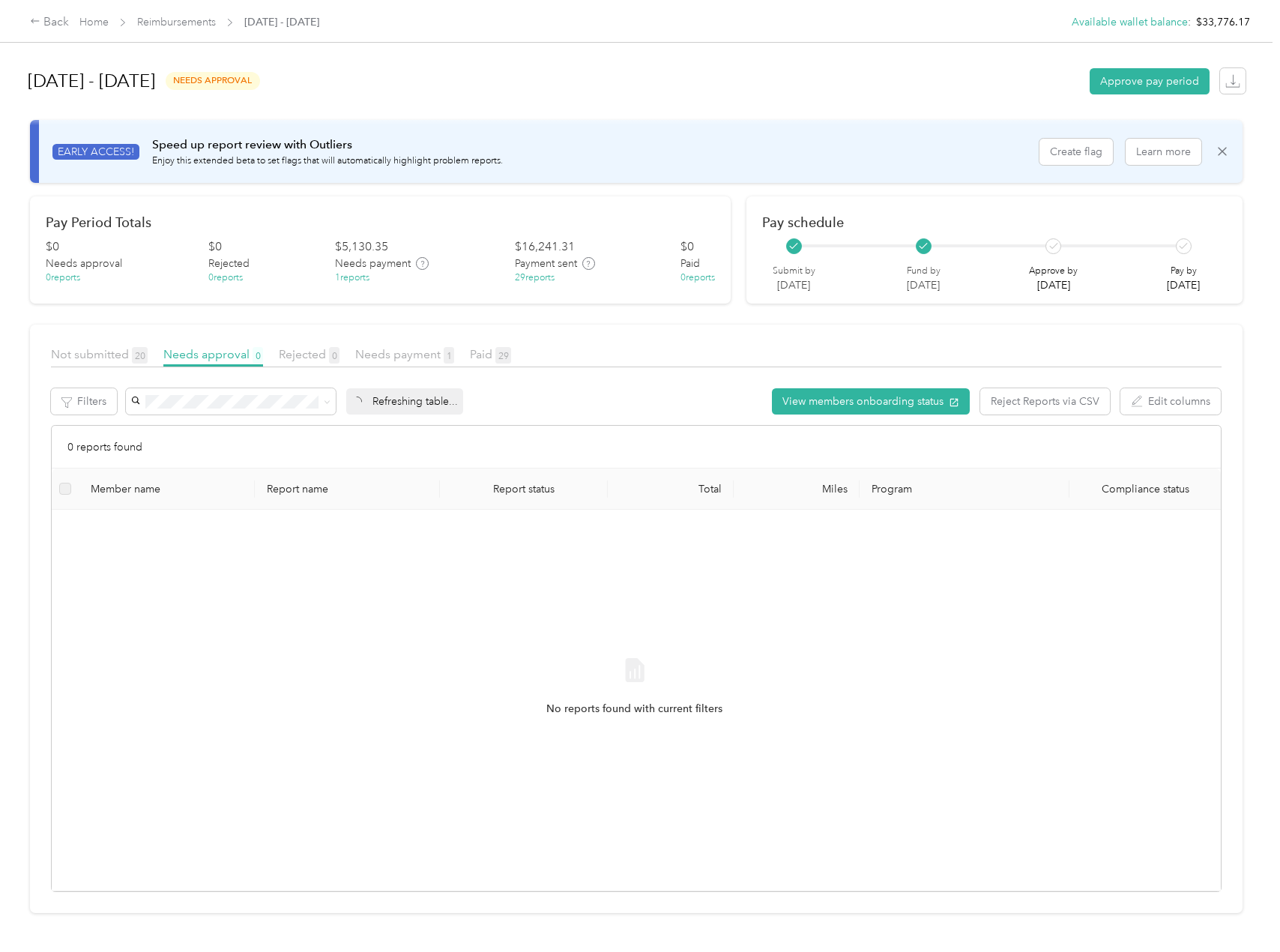
click at [538, 633] on div "No reports found with current filters" at bounding box center [635, 699] width 1141 height 357
click at [445, 354] on span "1" at bounding box center [449, 355] width 11 height 17
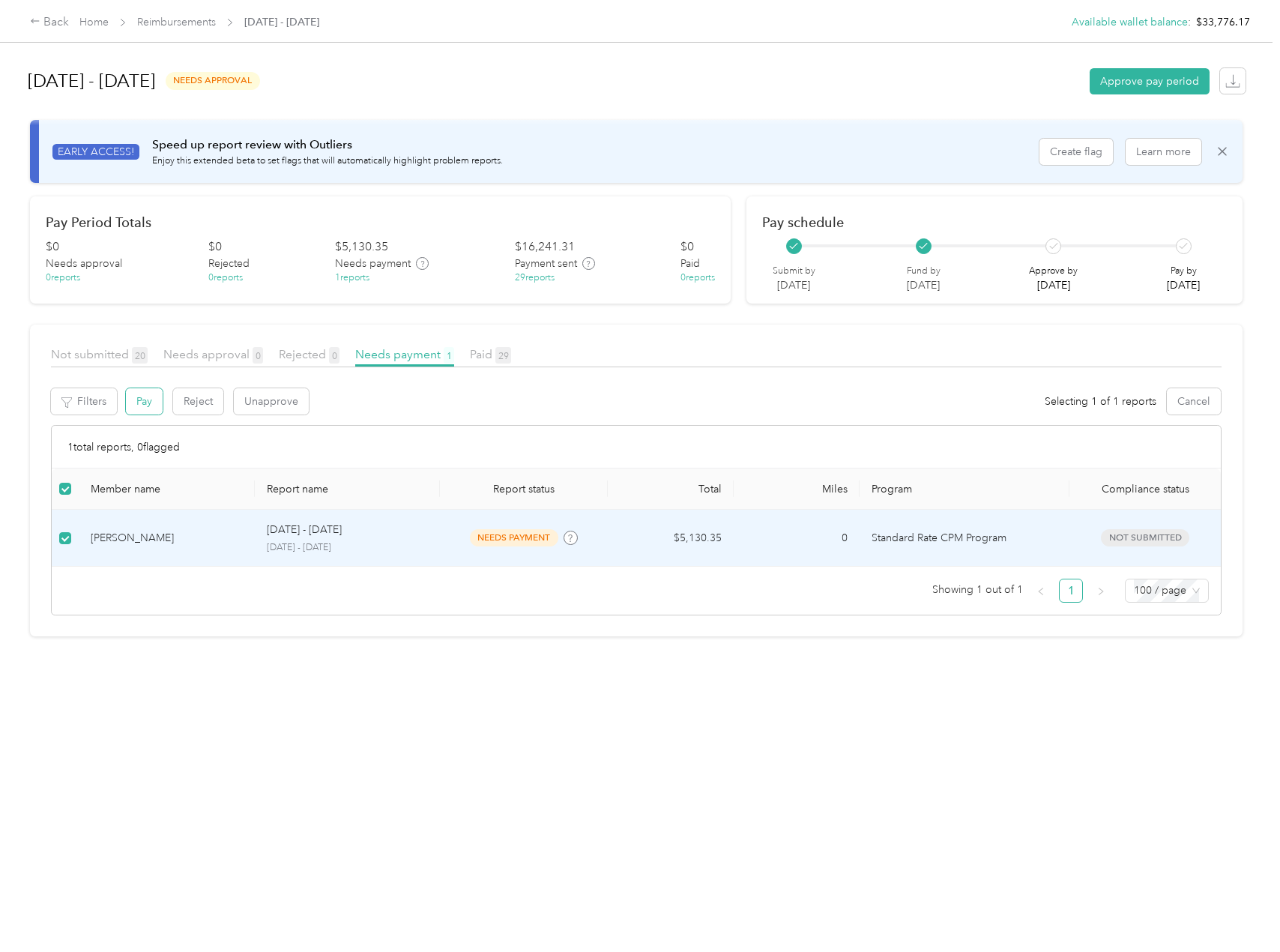
click at [158, 399] on button "Pay" at bounding box center [144, 401] width 37 height 26
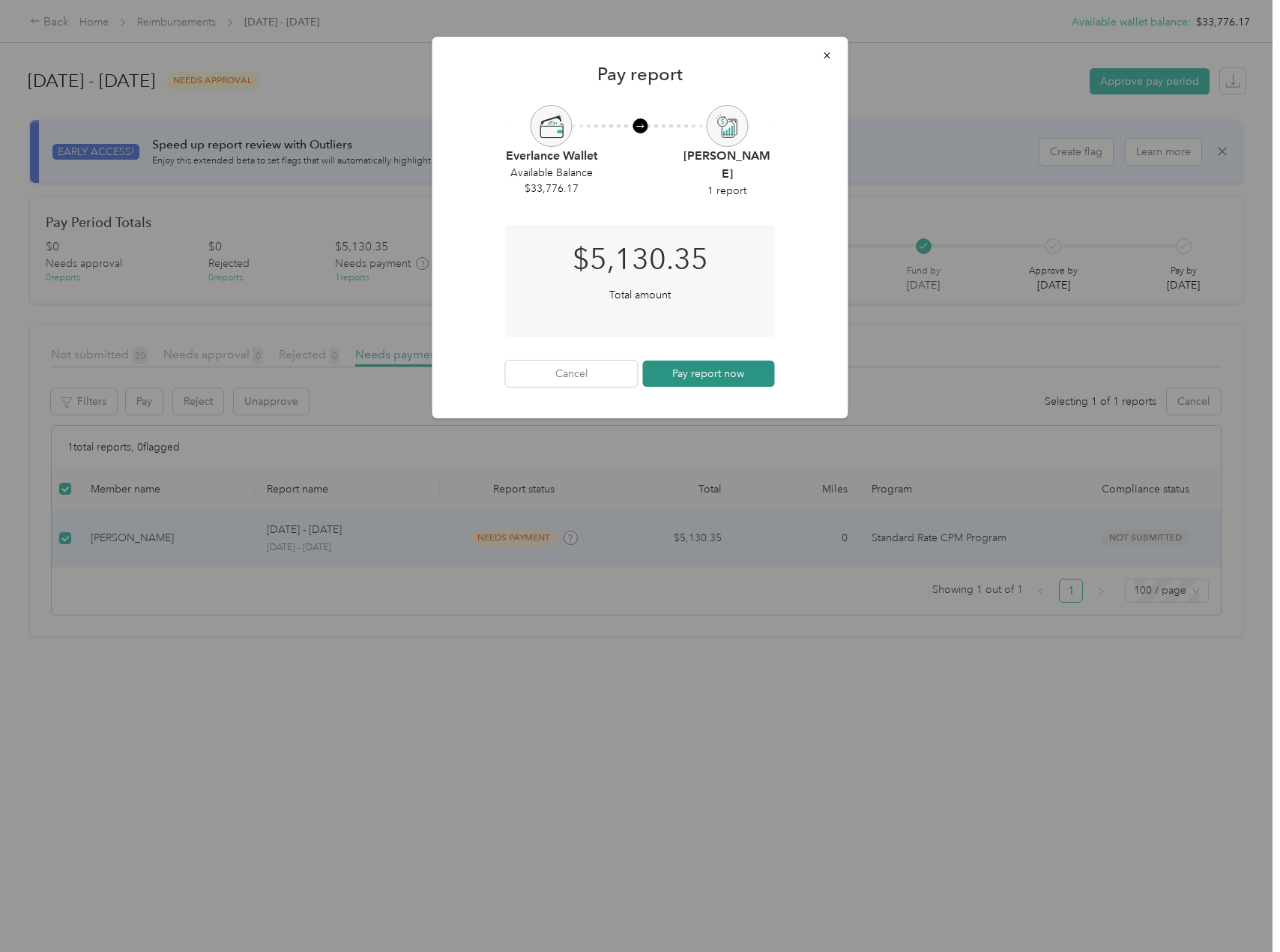
click at [727, 375] on button "Pay report now" at bounding box center [709, 373] width 132 height 26
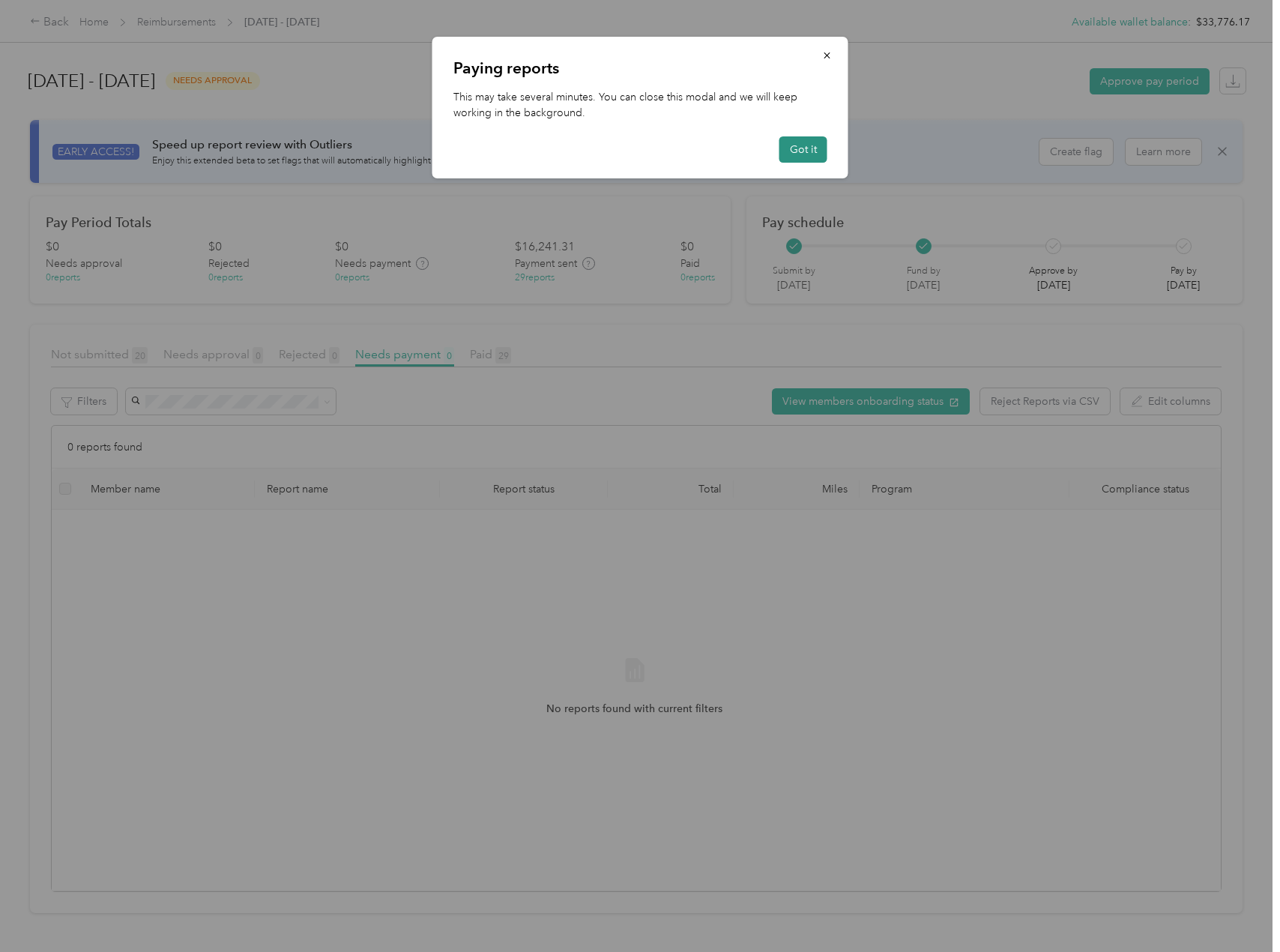
click at [799, 145] on button "Got it" at bounding box center [804, 149] width 48 height 26
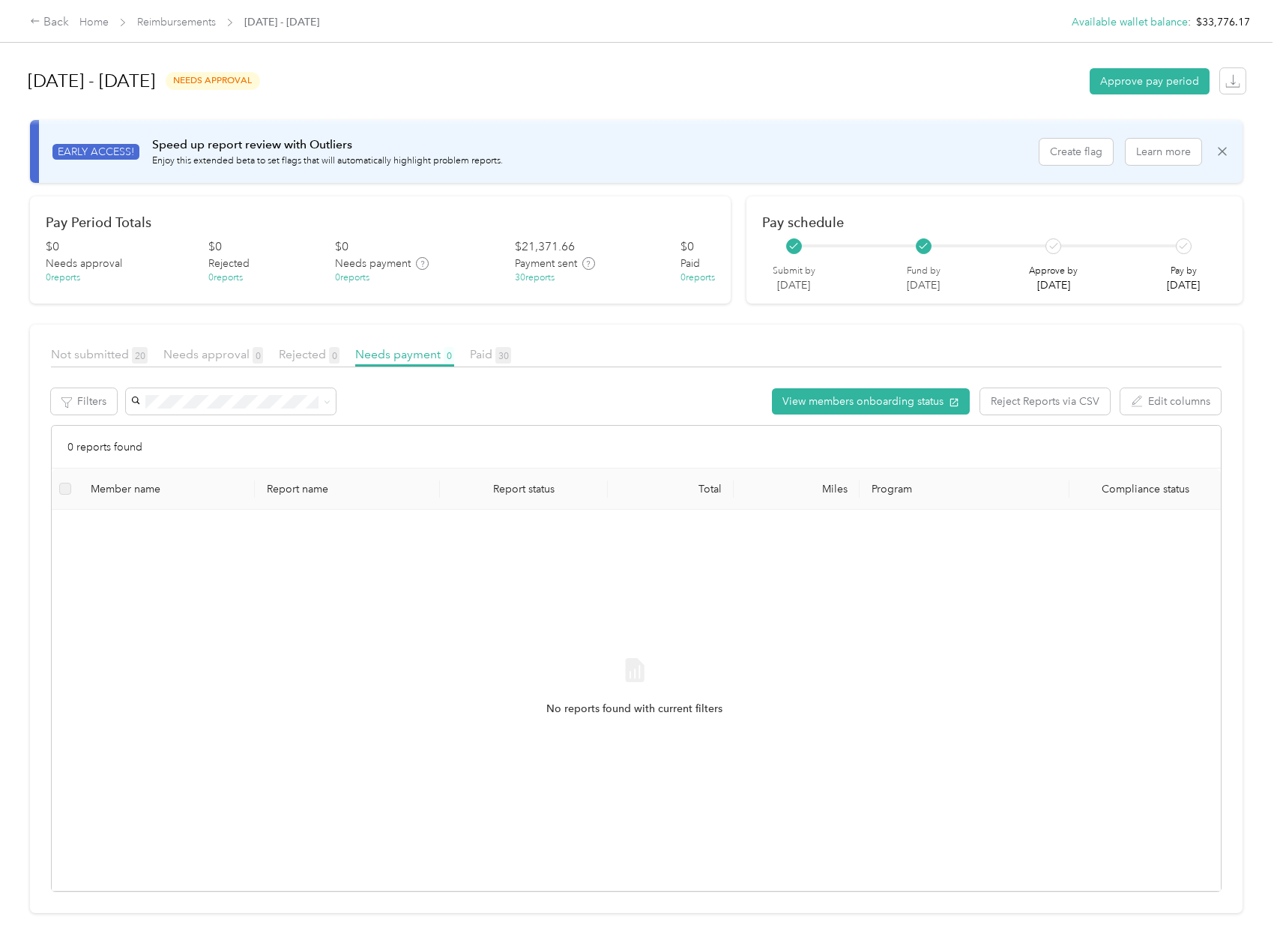
click at [41, 34] on div "Back Home Reimbursements August 18 - 24, 2025 Available wallet balance : $33,77…" at bounding box center [640, 21] width 1280 height 42
click at [40, 27] on div "Back" at bounding box center [50, 23] width 39 height 18
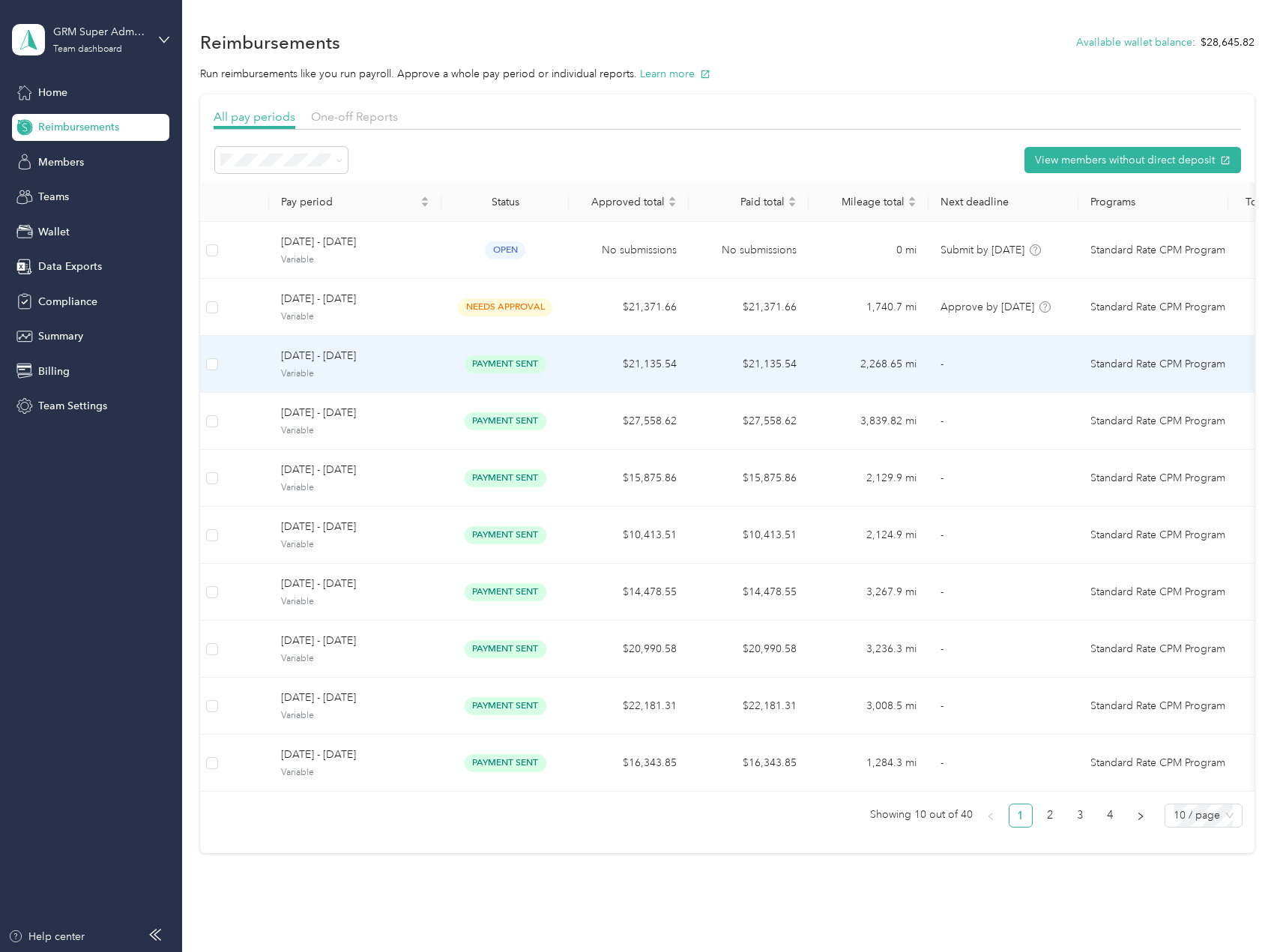
click at [580, 364] on td "$21,135.54" at bounding box center [629, 364] width 120 height 57
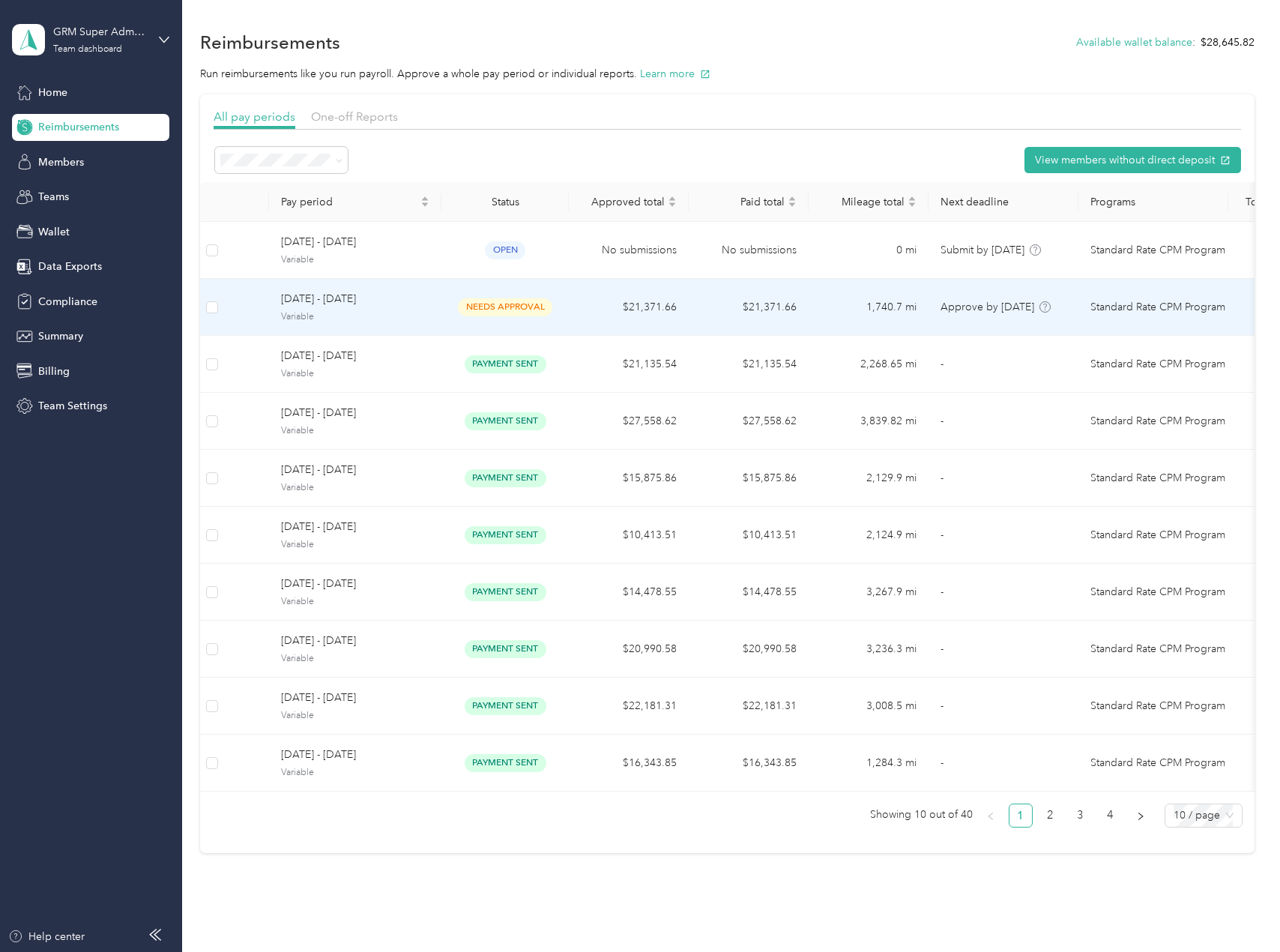
click at [514, 320] on td "needs approval" at bounding box center [505, 308] width 127 height 57
